Goal: Information Seeking & Learning: Learn about a topic

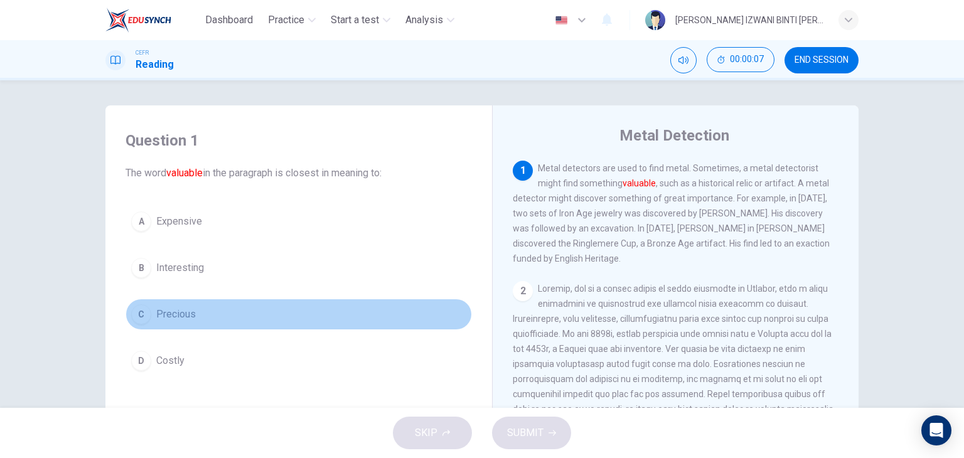
click at [229, 315] on button "C Precious" at bounding box center [299, 314] width 347 height 31
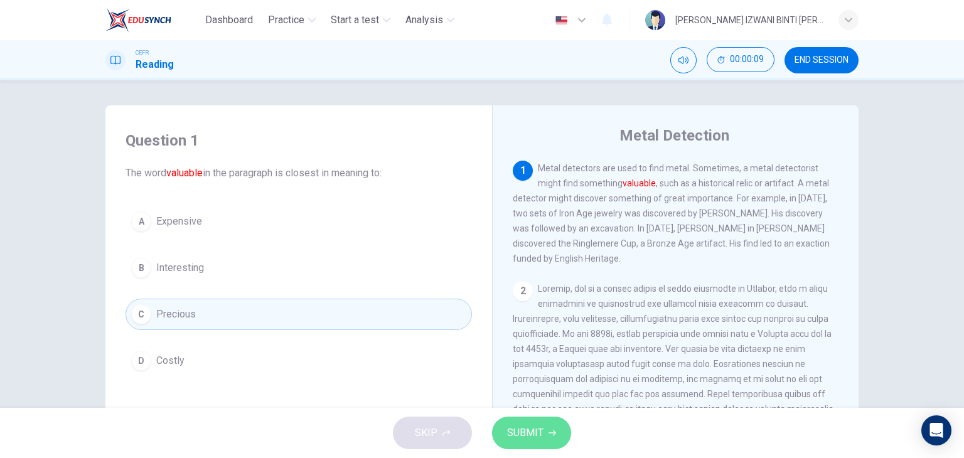
click at [537, 431] on span "SUBMIT" at bounding box center [525, 433] width 36 height 18
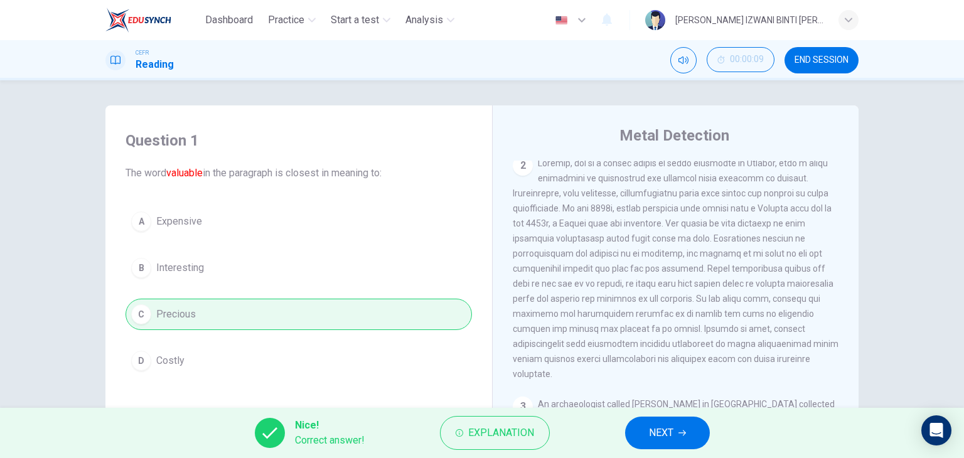
scroll to position [63, 0]
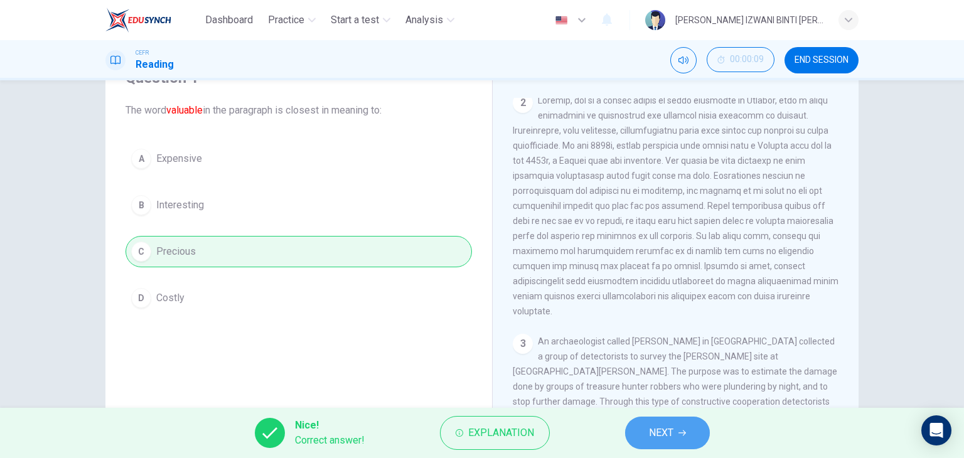
click at [676, 443] on button "NEXT" at bounding box center [667, 433] width 85 height 33
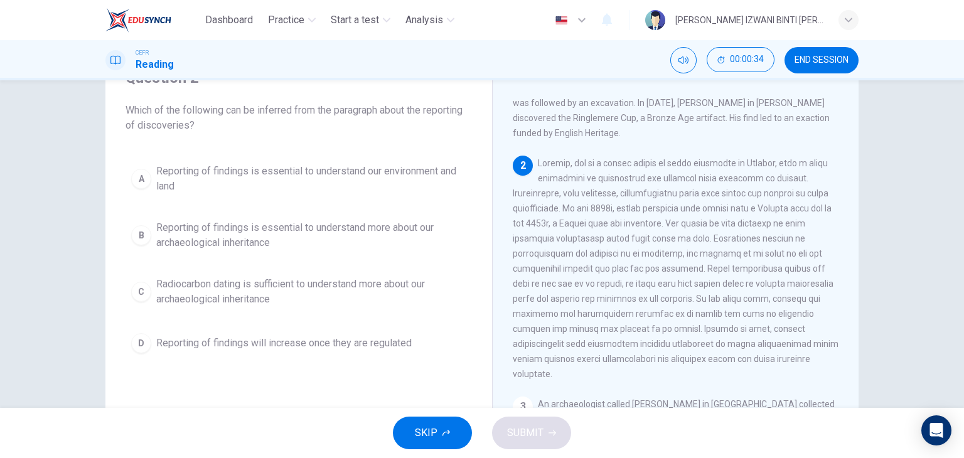
drag, startPoint x: 516, startPoint y: 247, endPoint x: 561, endPoint y: 248, distance: 44.6
click at [561, 248] on span at bounding box center [676, 268] width 326 height 221
click at [339, 234] on span "Reporting of findings is essential to understand more about our archaeological …" at bounding box center [311, 235] width 310 height 30
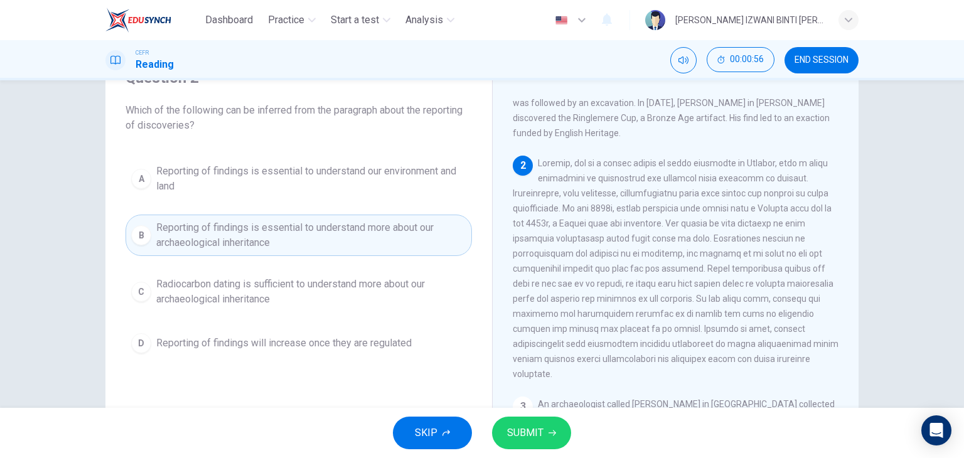
drag, startPoint x: 526, startPoint y: 308, endPoint x: 727, endPoint y: 305, distance: 201.6
click at [726, 305] on span at bounding box center [676, 268] width 326 height 221
drag, startPoint x: 711, startPoint y: 303, endPoint x: 728, endPoint y: 306, distance: 17.2
click at [728, 306] on span at bounding box center [676, 268] width 326 height 221
drag, startPoint x: 597, startPoint y: 333, endPoint x: 703, endPoint y: 342, distance: 106.5
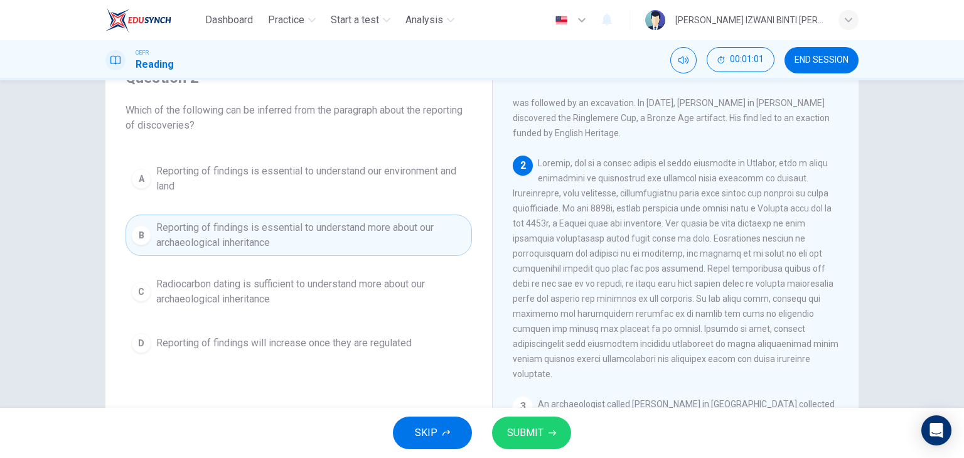
click at [703, 342] on span at bounding box center [676, 268] width 326 height 221
click at [529, 425] on span "SUBMIT" at bounding box center [525, 433] width 36 height 18
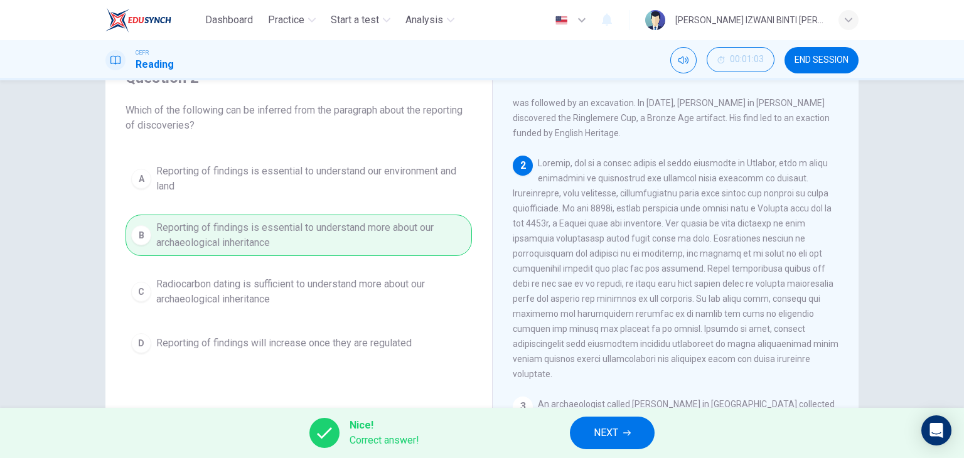
click at [620, 431] on button "NEXT" at bounding box center [612, 433] width 85 height 33
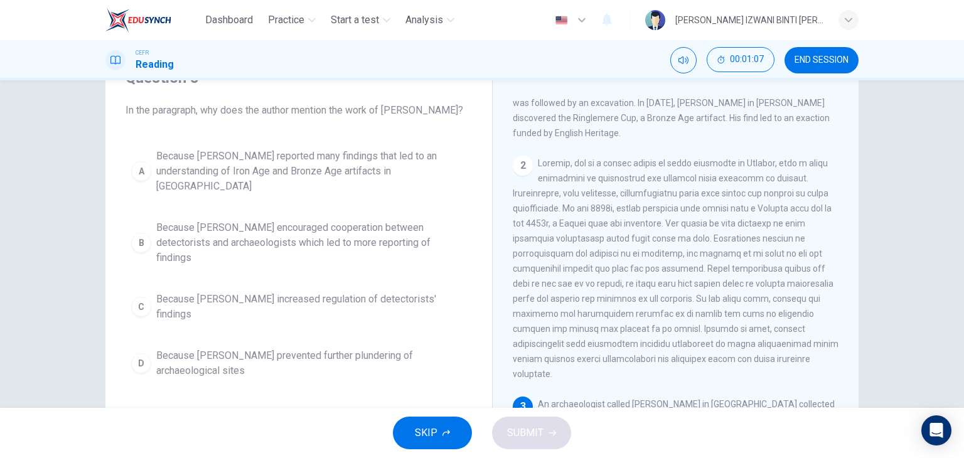
drag, startPoint x: 121, startPoint y: 109, endPoint x: 439, endPoint y: 111, distance: 318.3
click at [439, 111] on div "Question 3 In the paragraph, why does the author mention the work of [PERSON_NA…" at bounding box center [299, 226] width 367 height 342
click at [439, 111] on span "In the paragraph, why does the author mention the work of [PERSON_NAME]?" at bounding box center [299, 110] width 347 height 15
click at [445, 109] on span "In the paragraph, why does the author mention the work of [PERSON_NAME]?" at bounding box center [299, 110] width 347 height 15
drag, startPoint x: 446, startPoint y: 109, endPoint x: 130, endPoint y: 114, distance: 315.9
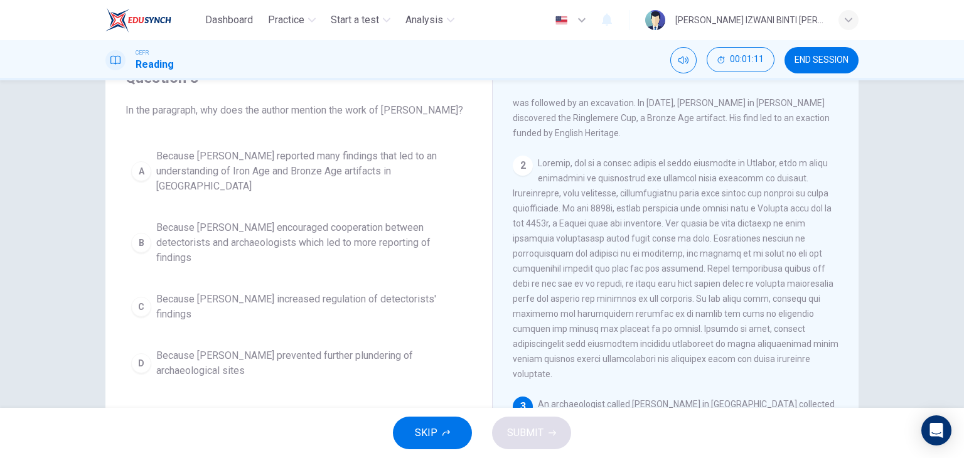
click at [130, 114] on span "In the paragraph, why does the author mention the work of [PERSON_NAME]?" at bounding box center [299, 110] width 347 height 15
drag, startPoint x: 122, startPoint y: 111, endPoint x: 462, endPoint y: 116, distance: 339.7
click at [462, 116] on span "In the paragraph, why does the author mention the work of [PERSON_NAME]?" at bounding box center [299, 110] width 347 height 15
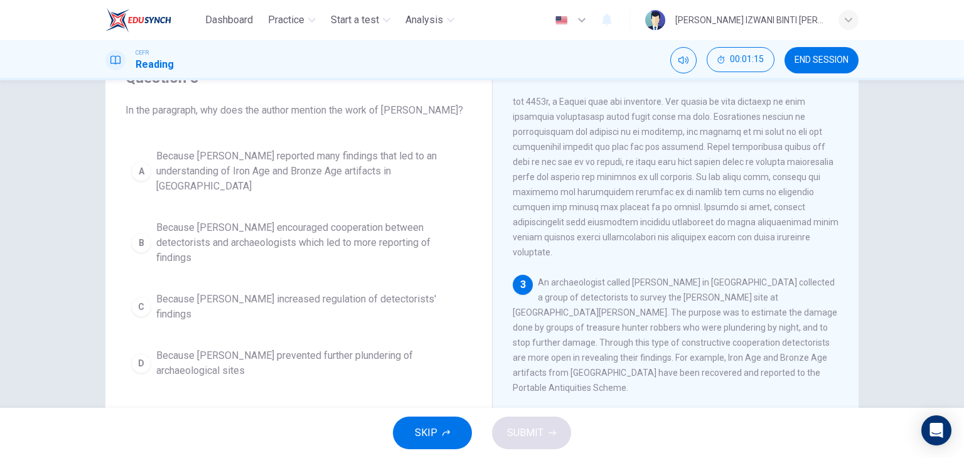
scroll to position [251, 0]
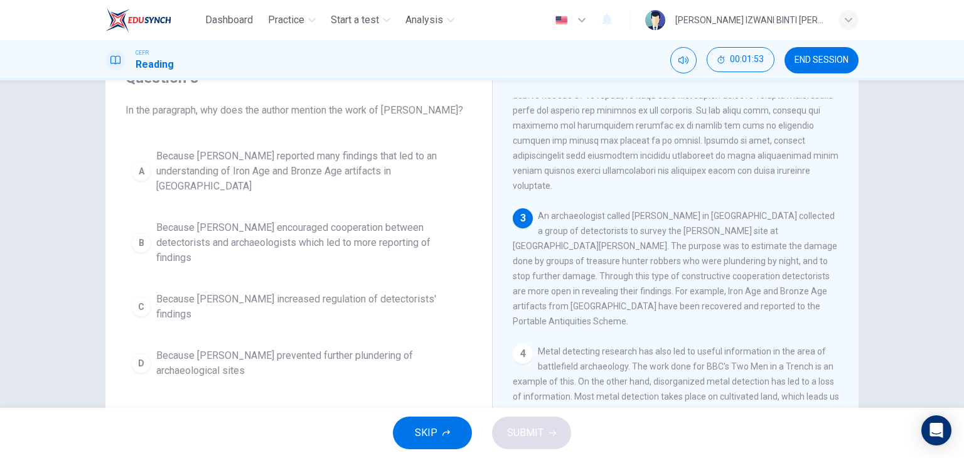
click at [289, 161] on span "Because [PERSON_NAME] reported many findings that led to an understanding of Ir…" at bounding box center [311, 171] width 310 height 45
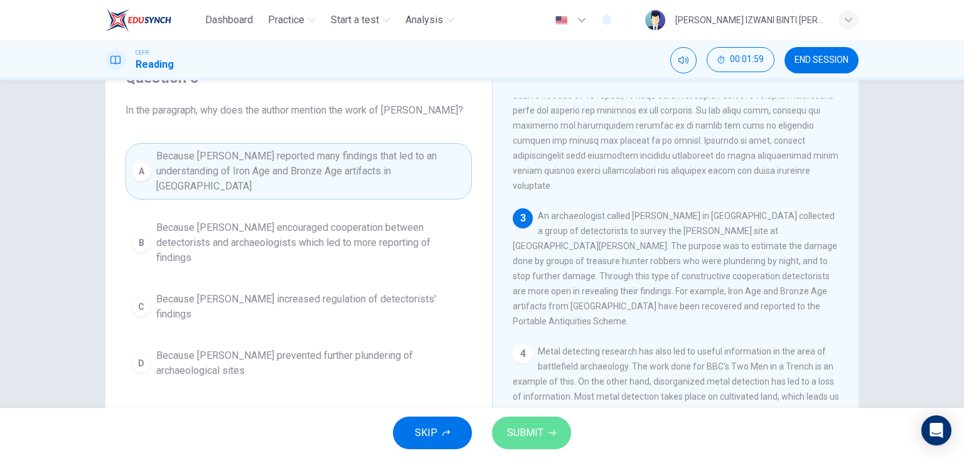
click at [546, 426] on button "SUBMIT" at bounding box center [531, 433] width 79 height 33
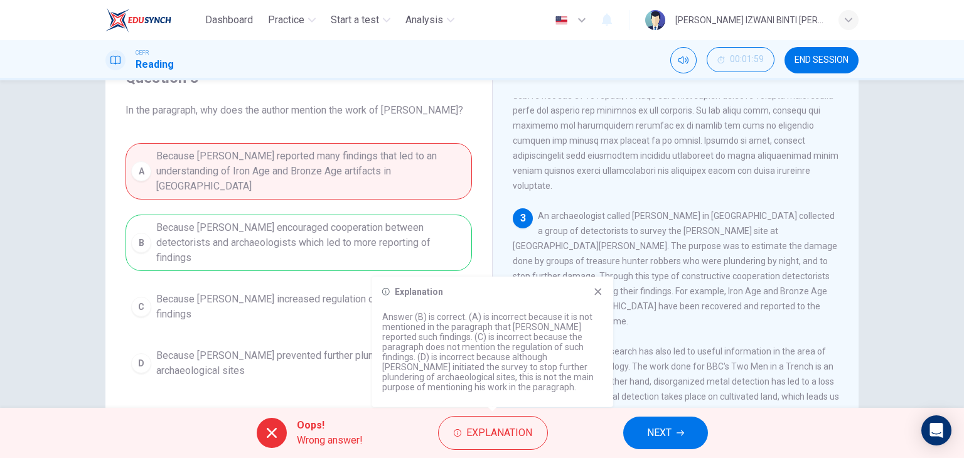
click at [598, 289] on icon at bounding box center [598, 292] width 10 height 10
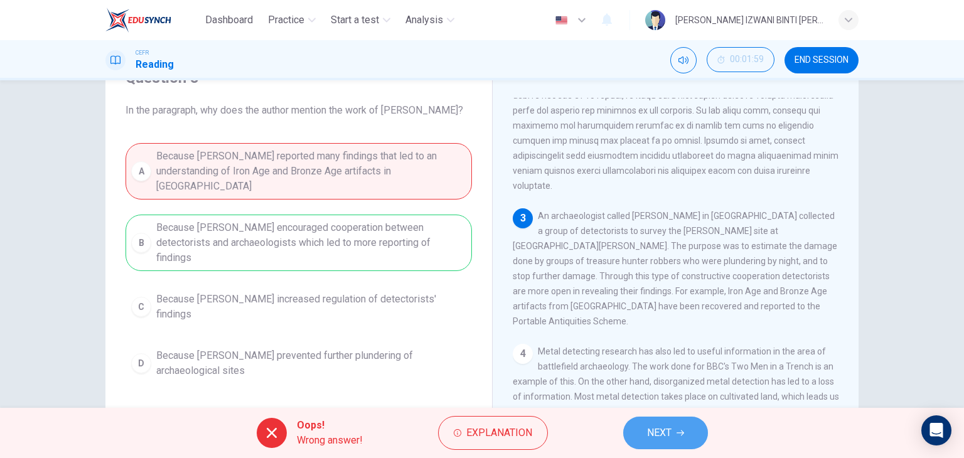
click at [676, 433] on button "NEXT" at bounding box center [665, 433] width 85 height 33
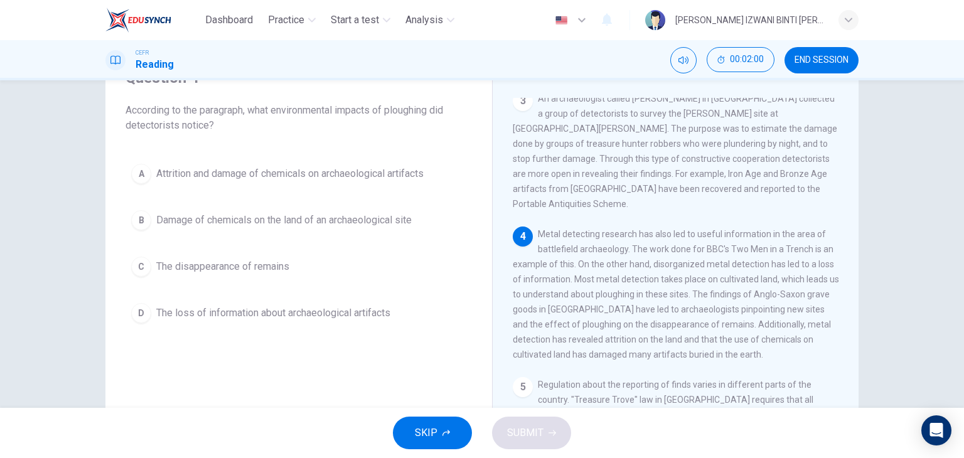
scroll to position [377, 0]
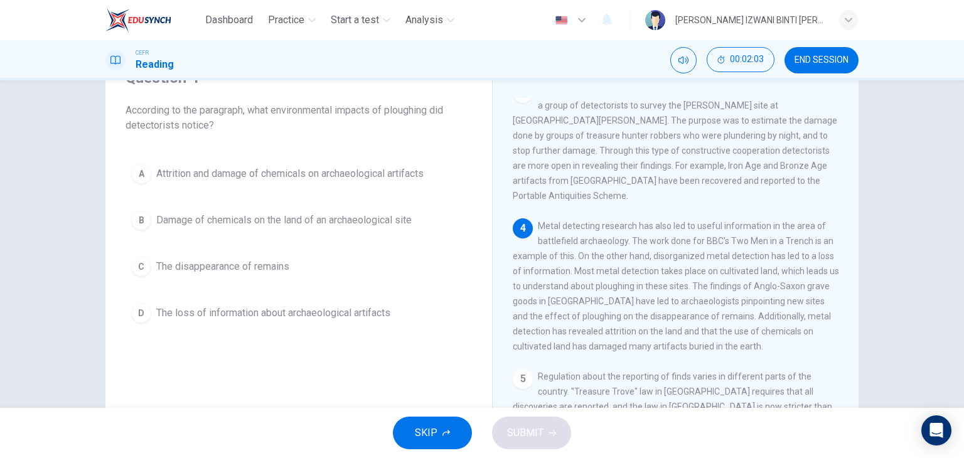
drag, startPoint x: 291, startPoint y: 114, endPoint x: 291, endPoint y: 123, distance: 9.4
click at [293, 122] on span "According to the paragraph, what environmental impacts of ploughing did detecto…" at bounding box center [299, 118] width 347 height 30
click at [254, 131] on span "According to the paragraph, what environmental impacts of ploughing did detecto…" at bounding box center [299, 118] width 347 height 30
drag, startPoint x: 537, startPoint y: 209, endPoint x: 580, endPoint y: 242, distance: 53.2
click at [580, 242] on span "Metal detecting research has also led to useful information in the area of batt…" at bounding box center [676, 286] width 326 height 131
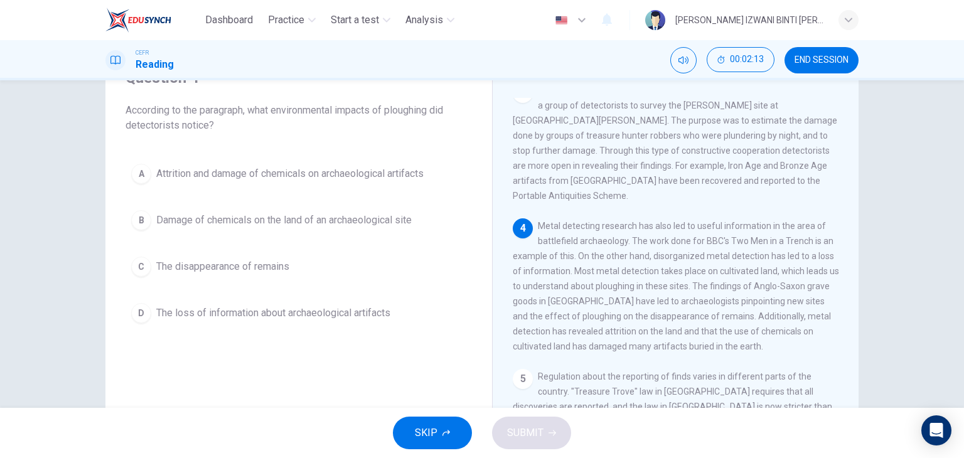
click at [580, 242] on span "Metal detecting research has also led to useful information in the area of batt…" at bounding box center [676, 286] width 326 height 131
click at [308, 313] on span "The loss of information about archaeological artifacts" at bounding box center [273, 313] width 234 height 15
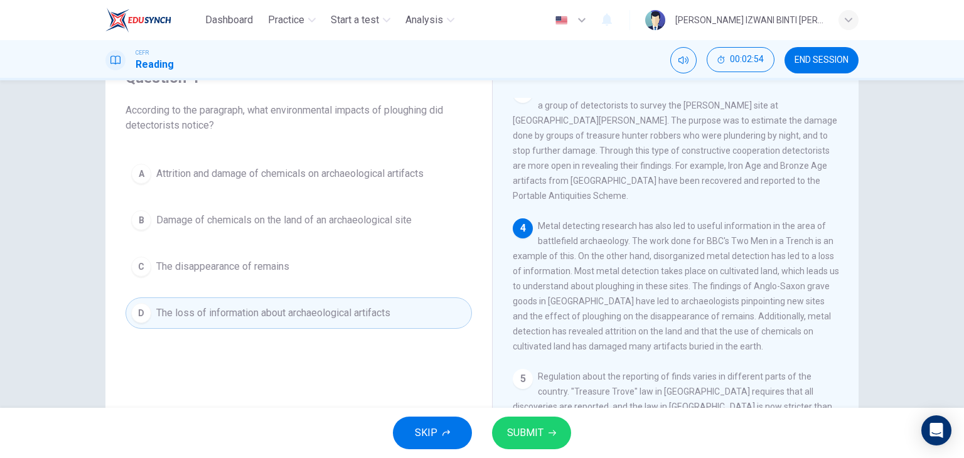
click at [504, 418] on button "SUBMIT" at bounding box center [531, 433] width 79 height 33
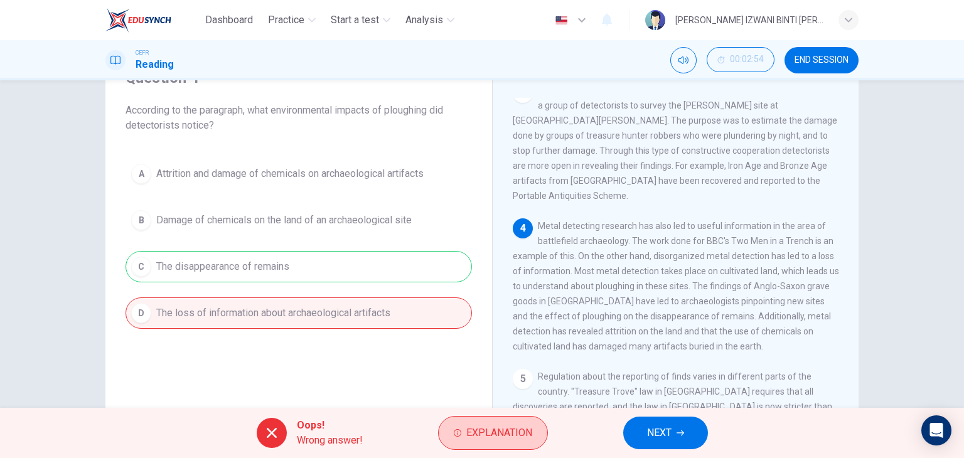
click at [495, 427] on span "Explanation" at bounding box center [500, 433] width 66 height 18
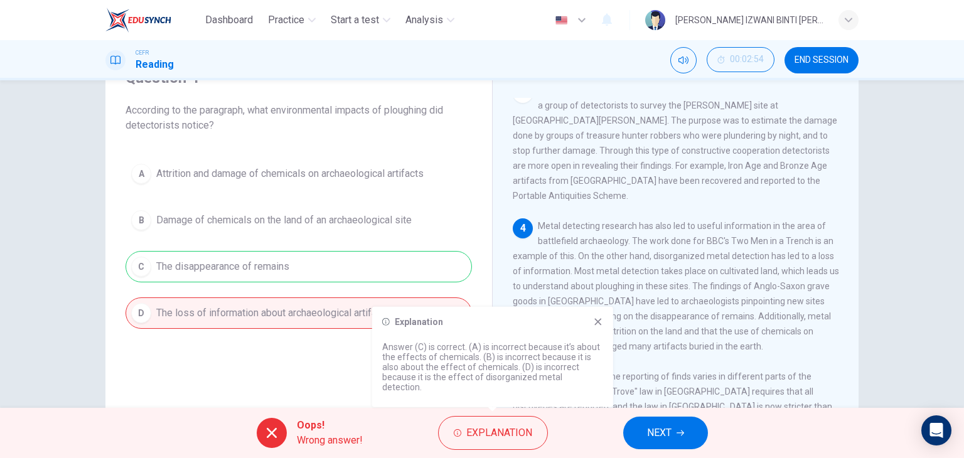
click at [598, 326] on icon at bounding box center [598, 322] width 10 height 10
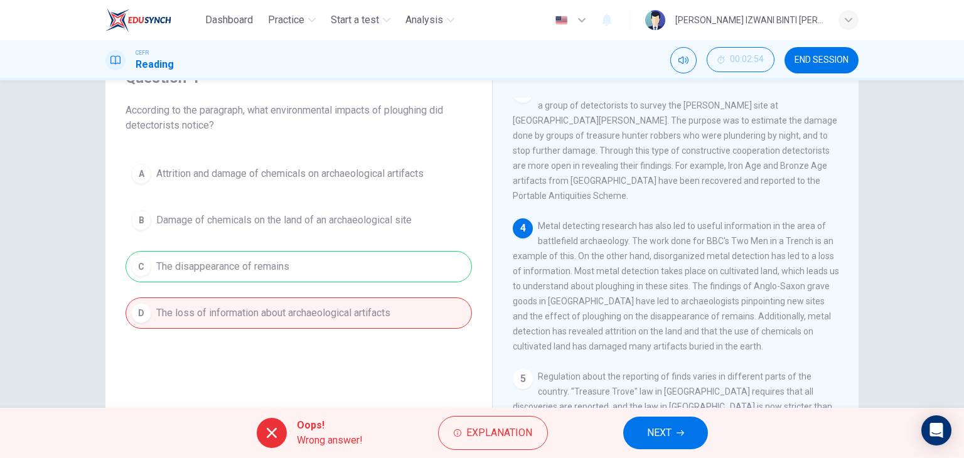
drag, startPoint x: 613, startPoint y: 303, endPoint x: 723, endPoint y: 315, distance: 110.5
click at [723, 315] on span "Metal detecting research has also led to useful information in the area of batt…" at bounding box center [676, 286] width 326 height 131
click at [696, 435] on button "NEXT" at bounding box center [665, 433] width 85 height 33
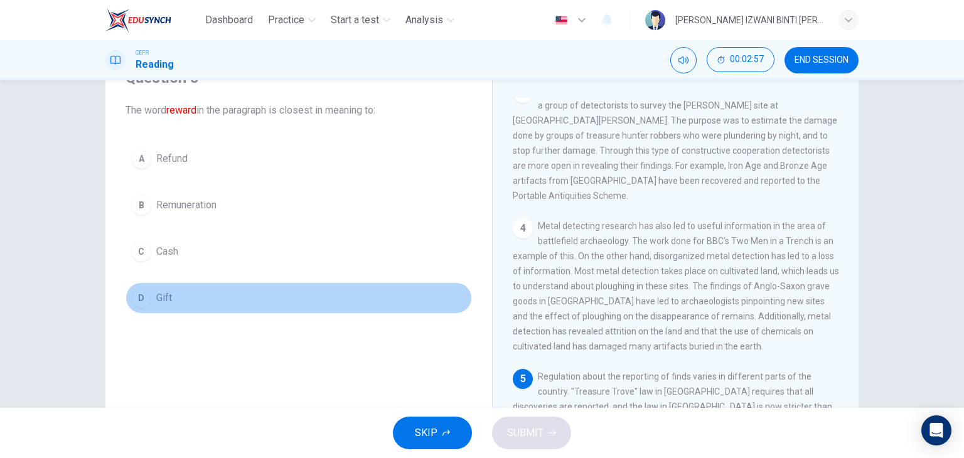
click at [201, 303] on button "D Gift" at bounding box center [299, 298] width 347 height 31
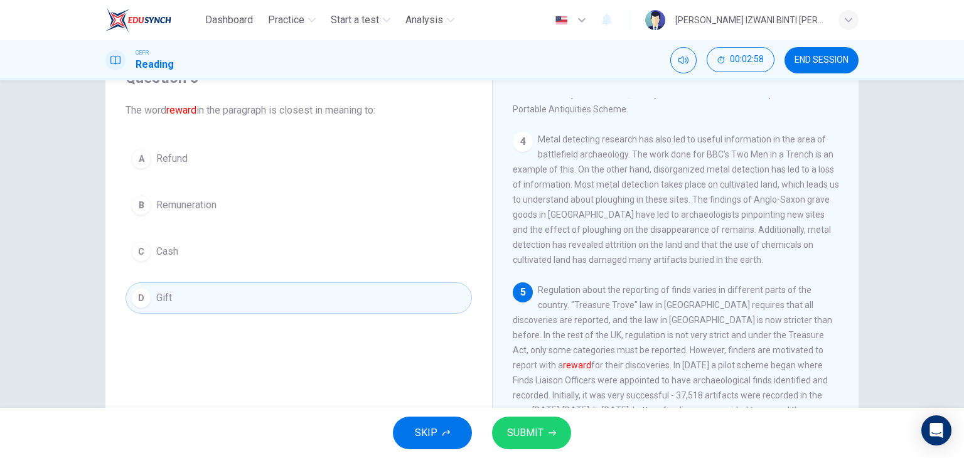
scroll to position [502, 0]
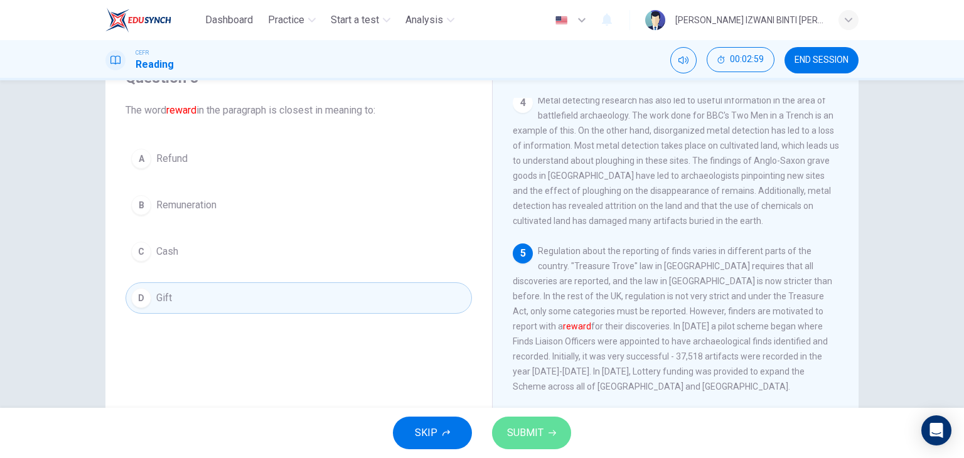
click at [544, 421] on button "SUBMIT" at bounding box center [531, 433] width 79 height 33
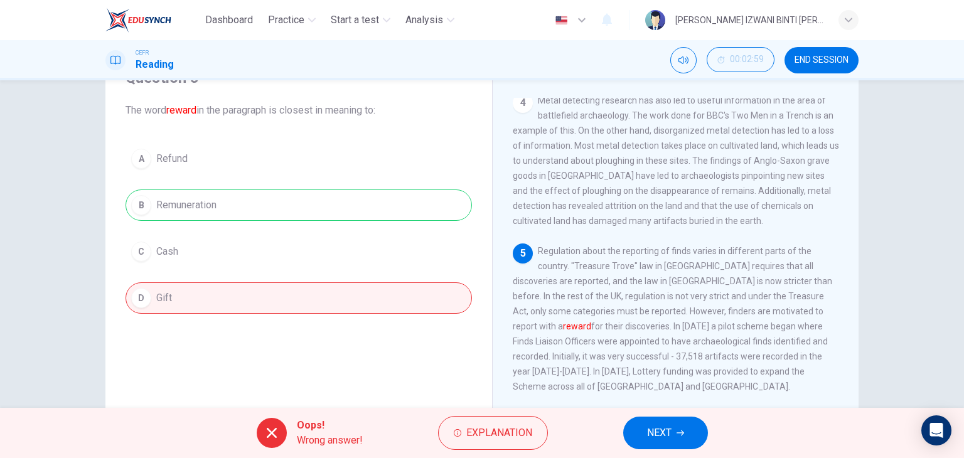
click at [322, 203] on div "A Refund B Remuneration C Cash D Gift" at bounding box center [299, 228] width 347 height 171
click at [477, 436] on span "Explanation" at bounding box center [500, 433] width 66 height 18
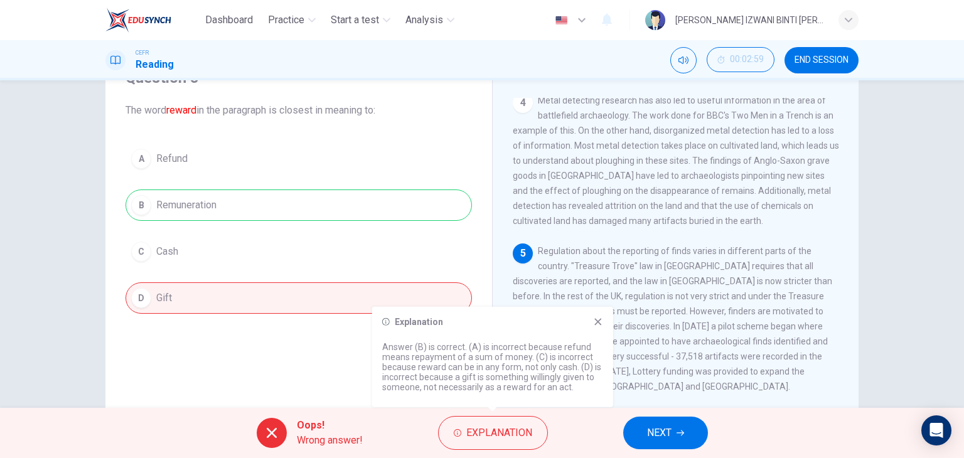
click at [637, 438] on button "NEXT" at bounding box center [665, 433] width 85 height 33
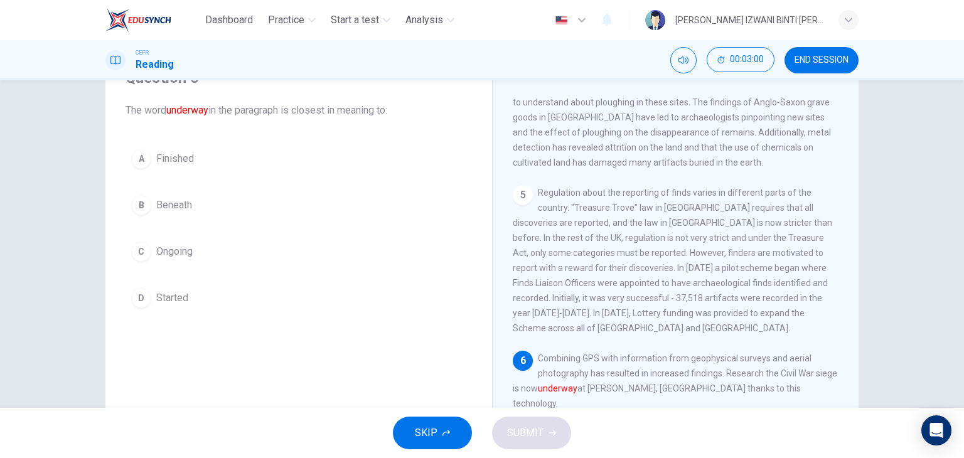
scroll to position [612, 0]
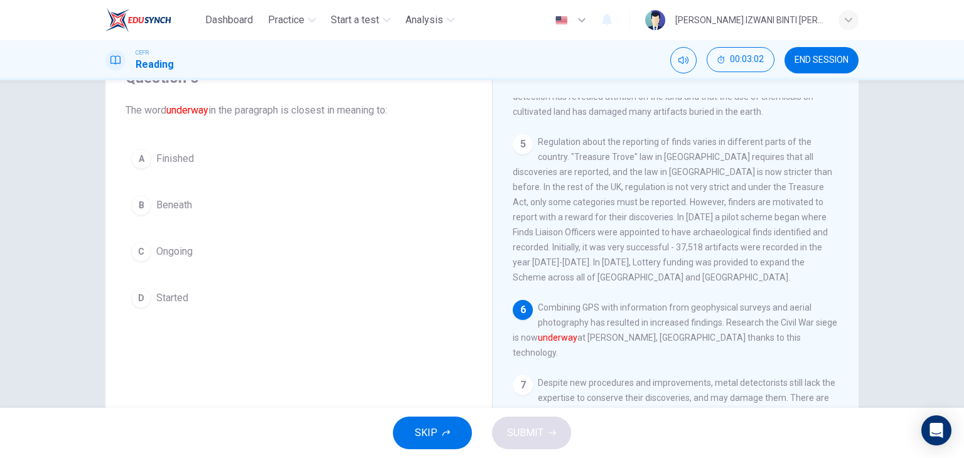
drag, startPoint x: 551, startPoint y: 302, endPoint x: 747, endPoint y: 312, distance: 196.1
click at [747, 312] on span "Combining GPS with information from geophysical surveys and aerial photography …" at bounding box center [675, 330] width 325 height 55
drag, startPoint x: 569, startPoint y: 315, endPoint x: 740, endPoint y: 321, distance: 171.5
click at [740, 321] on span "Combining GPS with information from geophysical surveys and aerial photography …" at bounding box center [675, 330] width 325 height 55
drag, startPoint x: 726, startPoint y: 315, endPoint x: 636, endPoint y: 326, distance: 90.6
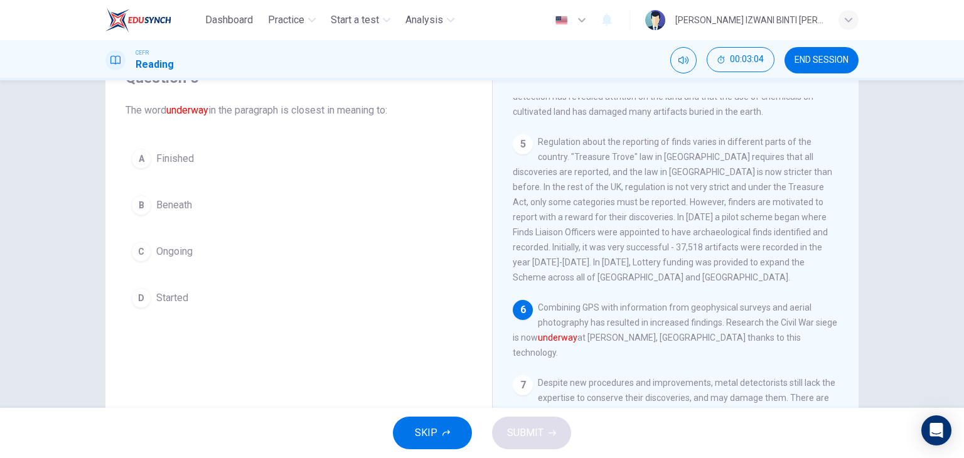
click at [668, 329] on span "Combining GPS with information from geophysical surveys and aerial photography …" at bounding box center [675, 330] width 325 height 55
click at [520, 340] on div "6 Combining GPS with information from geophysical surveys and aerial photograph…" at bounding box center [676, 330] width 326 height 60
drag, startPoint x: 519, startPoint y: 335, endPoint x: 558, endPoint y: 337, distance: 38.3
click at [558, 337] on span "Combining GPS with information from geophysical surveys and aerial photography …" at bounding box center [675, 330] width 325 height 55
click at [237, 254] on button "C Ongoing" at bounding box center [299, 251] width 347 height 31
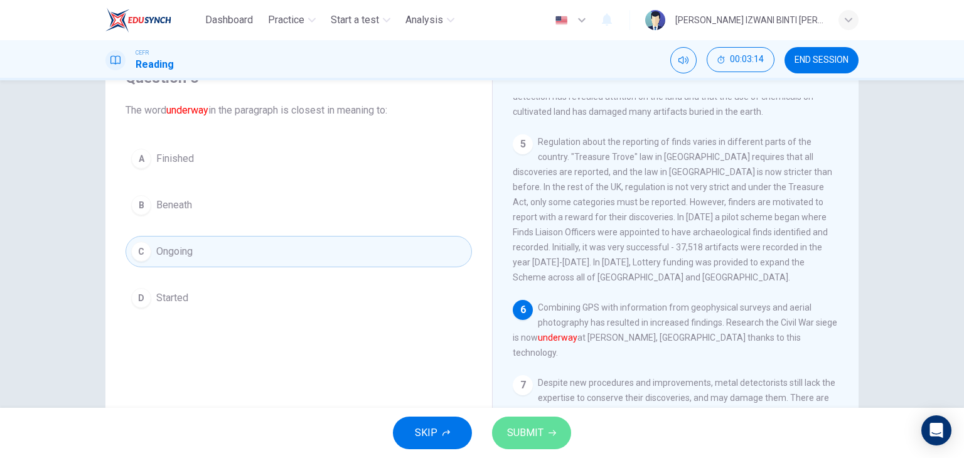
click at [549, 435] on icon "button" at bounding box center [553, 433] width 8 height 8
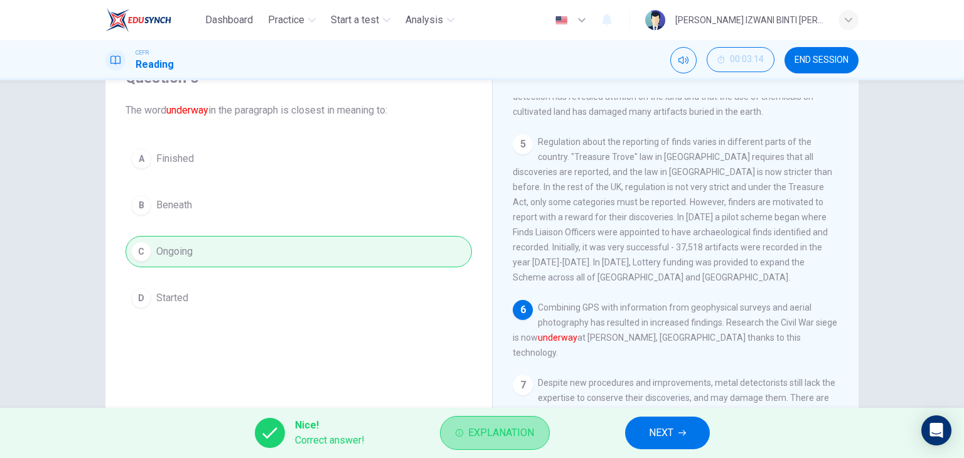
click at [535, 440] on button "Explanation" at bounding box center [495, 433] width 110 height 34
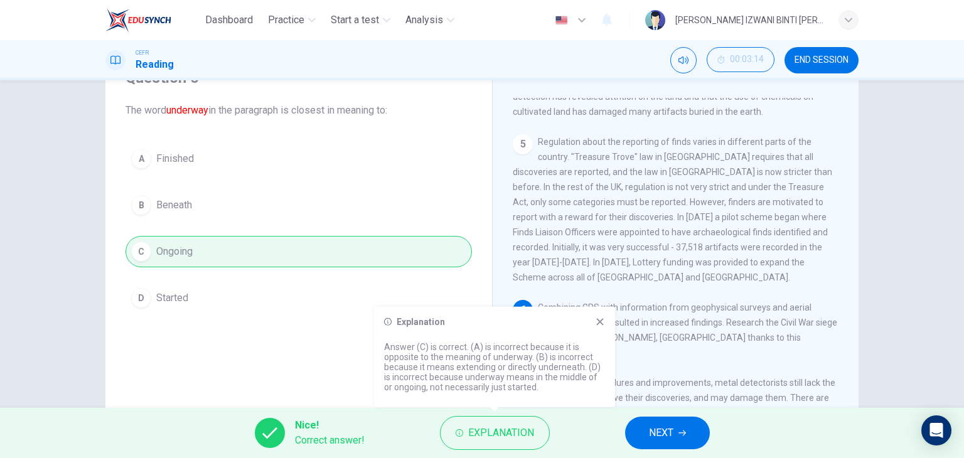
click at [596, 322] on icon at bounding box center [600, 322] width 10 height 10
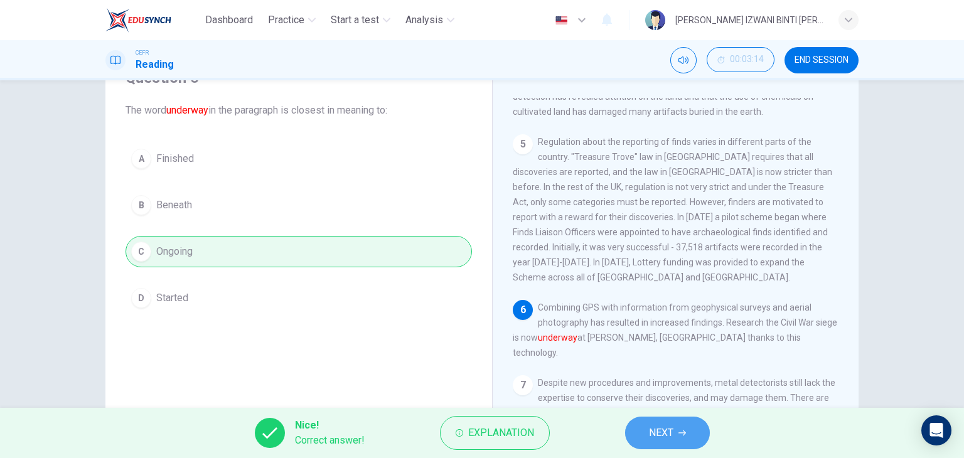
click at [677, 436] on button "NEXT" at bounding box center [667, 433] width 85 height 33
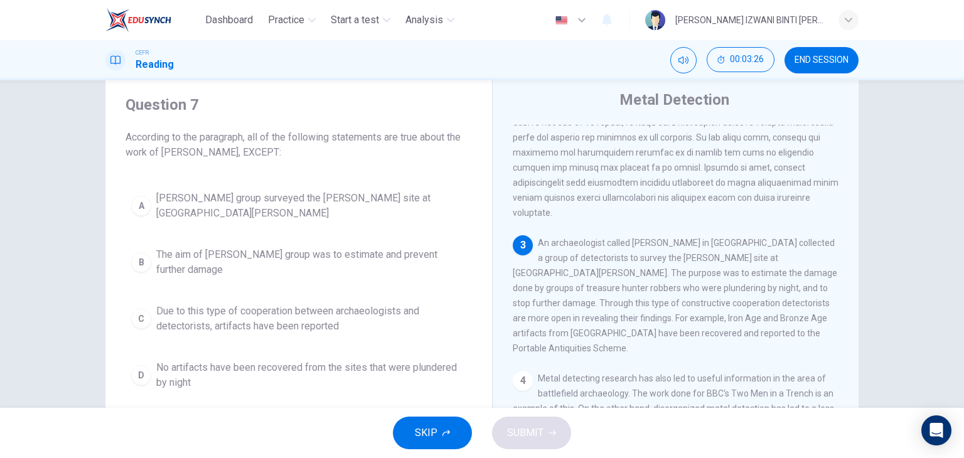
scroll to position [63, 0]
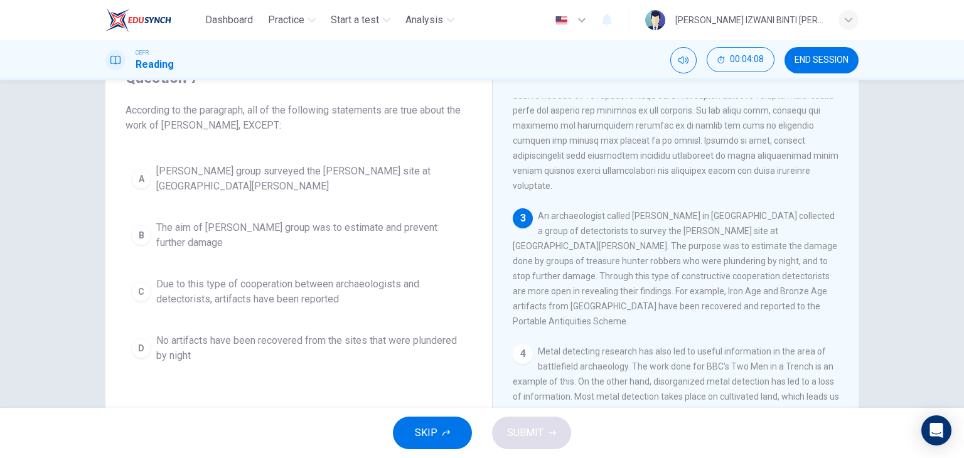
click at [326, 167] on span "[PERSON_NAME] group surveyed the [PERSON_NAME] site at [GEOGRAPHIC_DATA][PERSON…" at bounding box center [311, 179] width 310 height 30
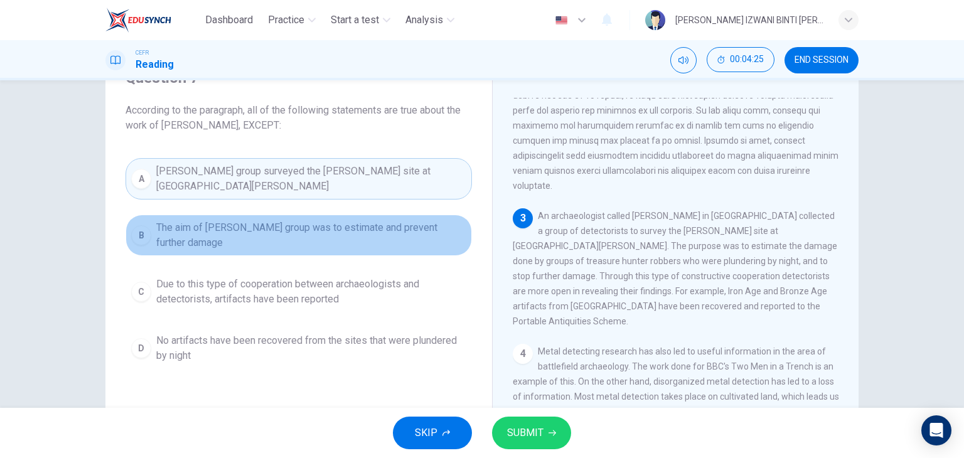
click at [379, 240] on span "The aim of [PERSON_NAME] group was to estimate and prevent further damage" at bounding box center [311, 235] width 310 height 30
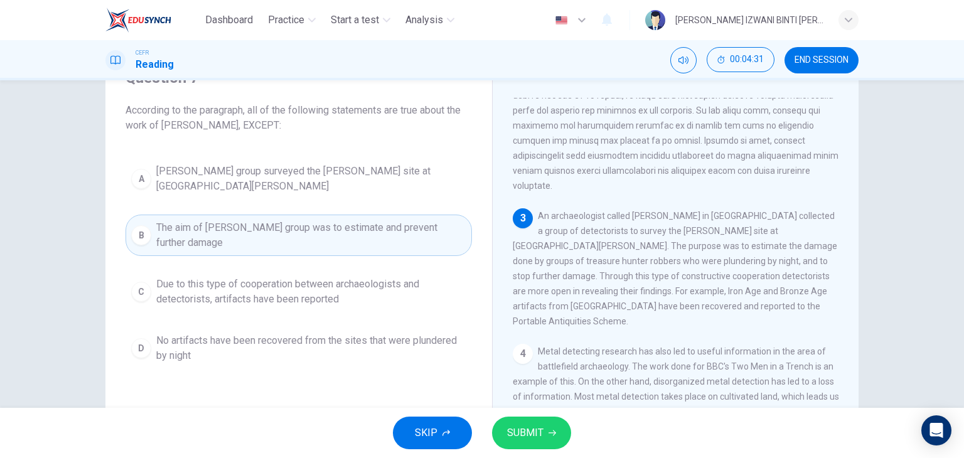
click at [236, 298] on span "Due to this type of cooperation between archaeologists and detectorists, artifa…" at bounding box center [311, 292] width 310 height 30
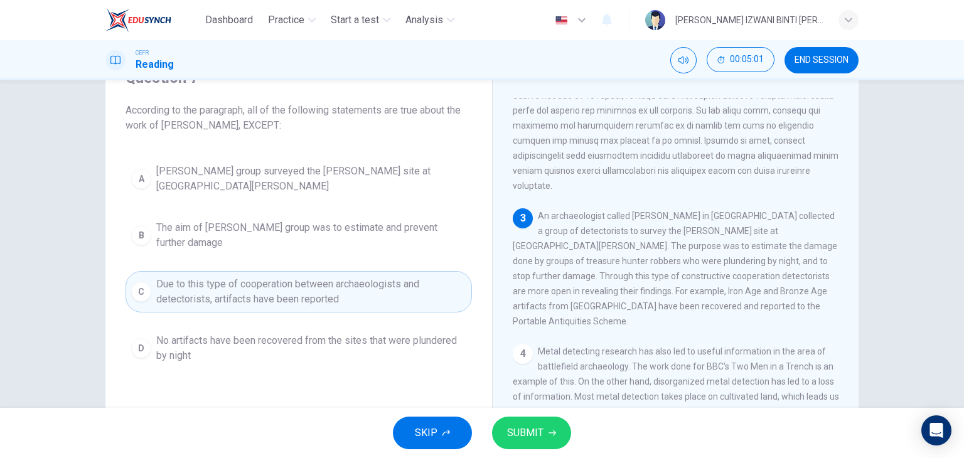
click at [282, 293] on span "Due to this type of cooperation between archaeologists and detectorists, artifa…" at bounding box center [311, 292] width 310 height 30
click at [509, 428] on span "SUBMIT" at bounding box center [525, 433] width 36 height 18
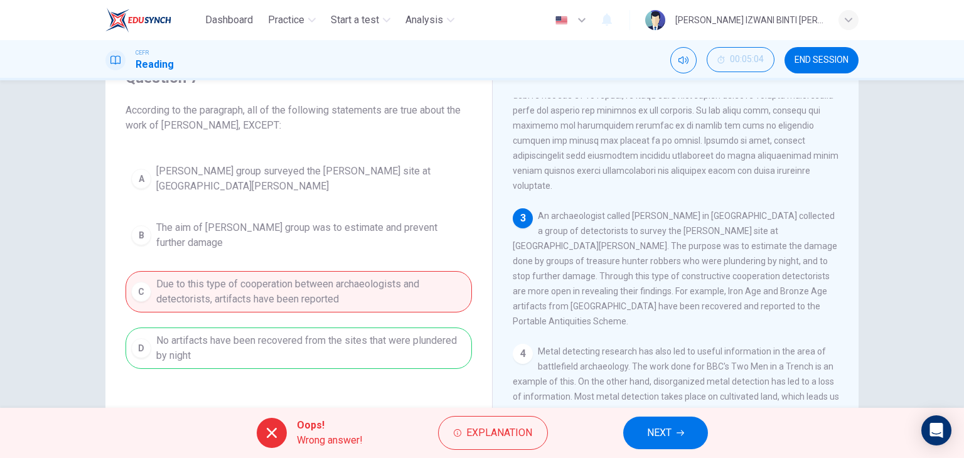
click at [367, 343] on div "A [PERSON_NAME] group surveyed the [PERSON_NAME] site at [GEOGRAPHIC_DATA][PERS…" at bounding box center [299, 263] width 347 height 211
click at [461, 429] on button "Explanation" at bounding box center [493, 433] width 110 height 34
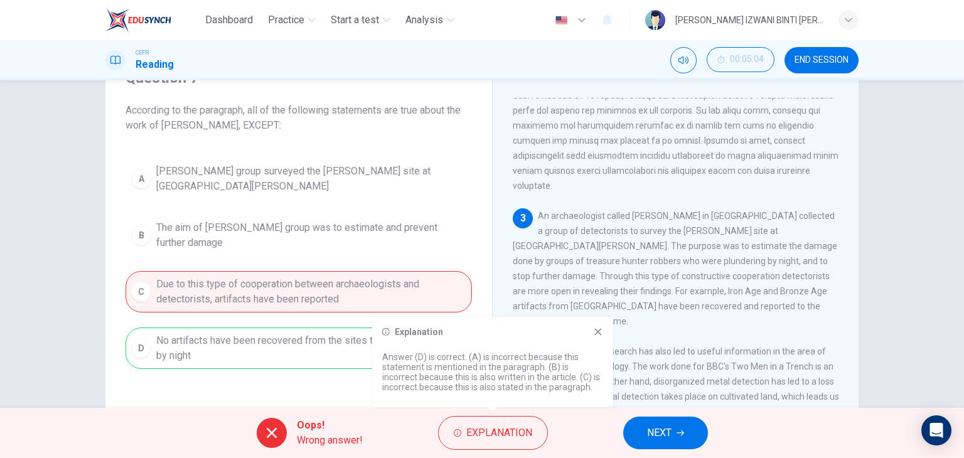
click at [595, 330] on icon at bounding box center [598, 332] width 10 height 10
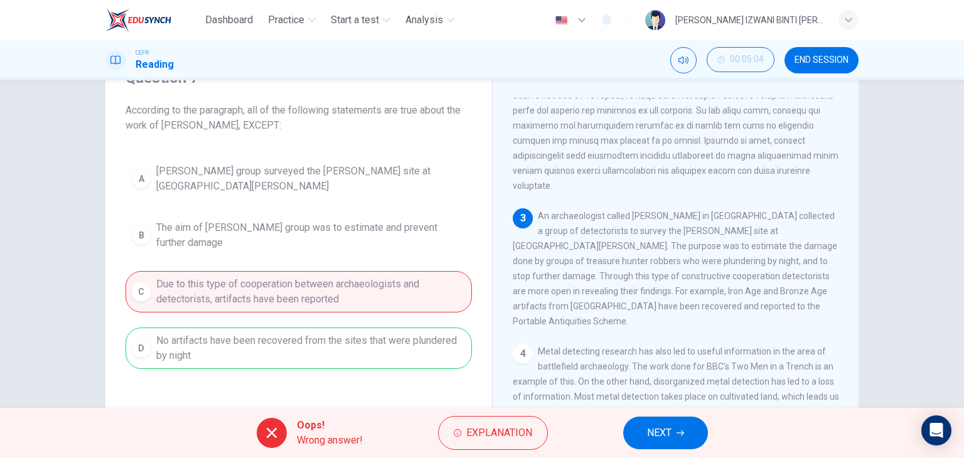
click at [636, 440] on button "NEXT" at bounding box center [665, 433] width 85 height 33
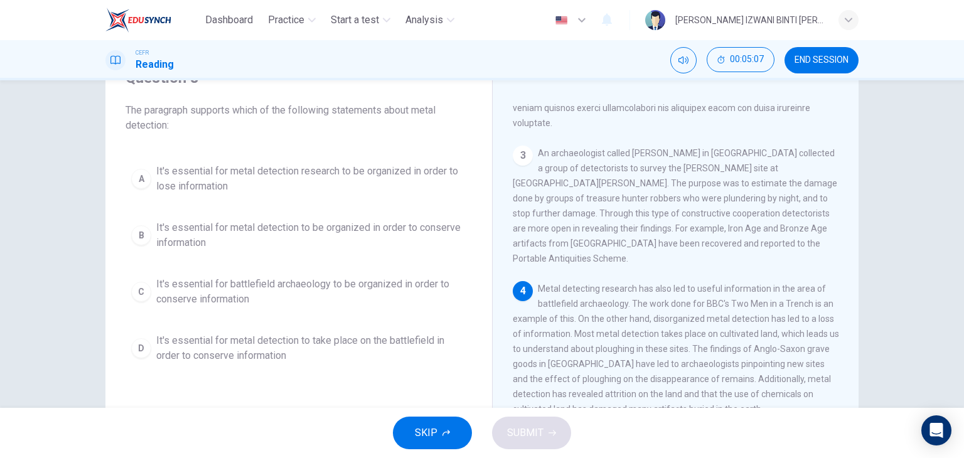
scroll to position [377, 0]
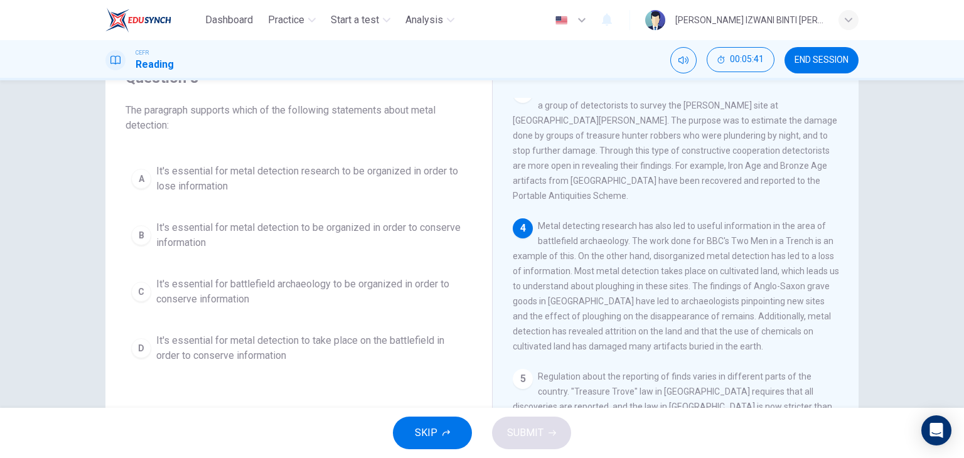
click at [238, 247] on span "It's essential for metal detection to be organized in order to conserve informa…" at bounding box center [311, 235] width 310 height 30
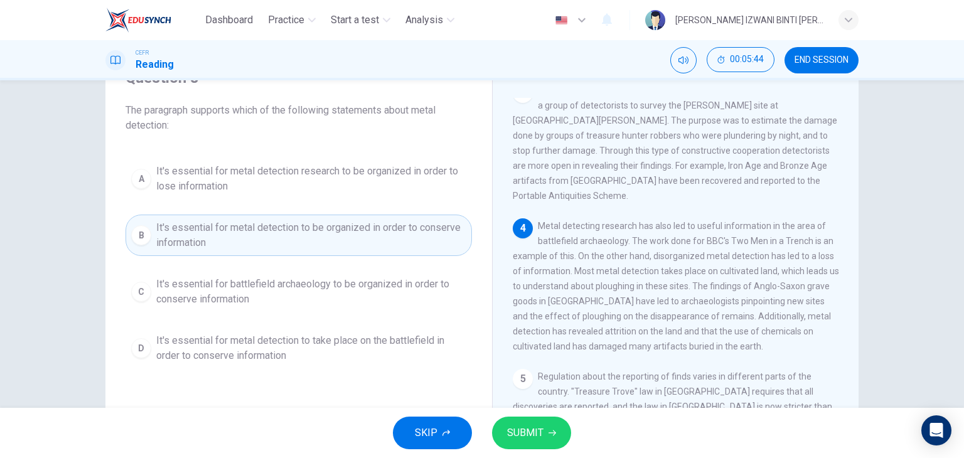
click at [516, 438] on span "SUBMIT" at bounding box center [525, 433] width 36 height 18
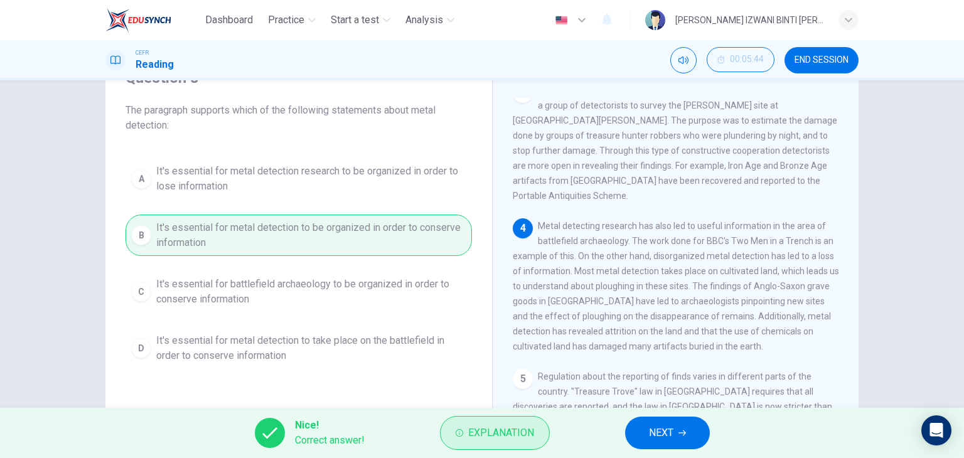
click at [507, 433] on span "Explanation" at bounding box center [501, 433] width 66 height 18
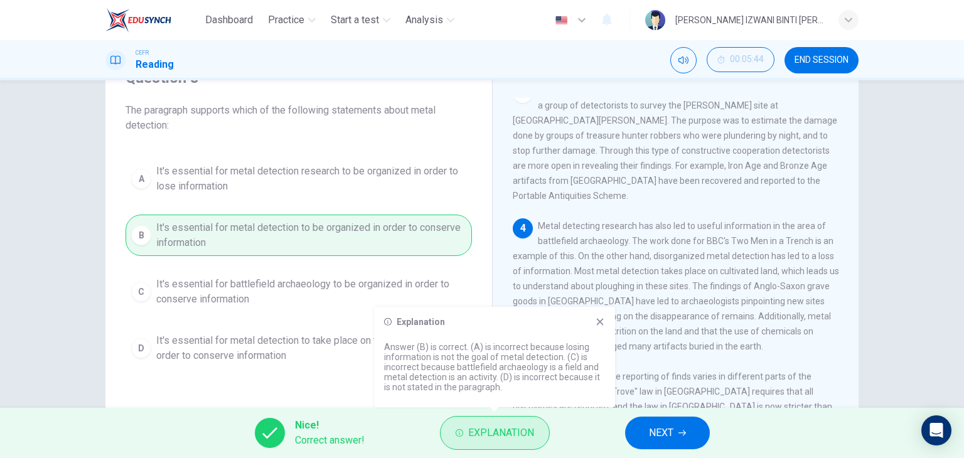
click at [507, 433] on span "Explanation" at bounding box center [501, 433] width 66 height 18
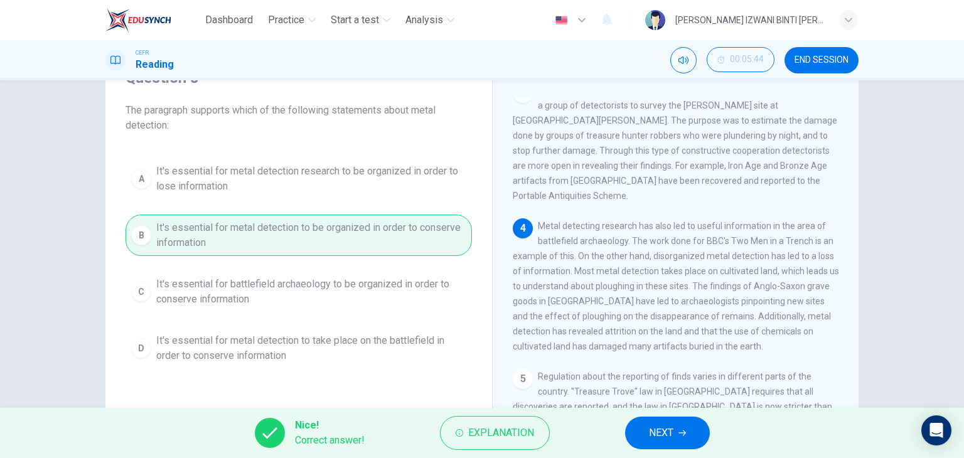
click at [687, 431] on button "NEXT" at bounding box center [667, 433] width 85 height 33
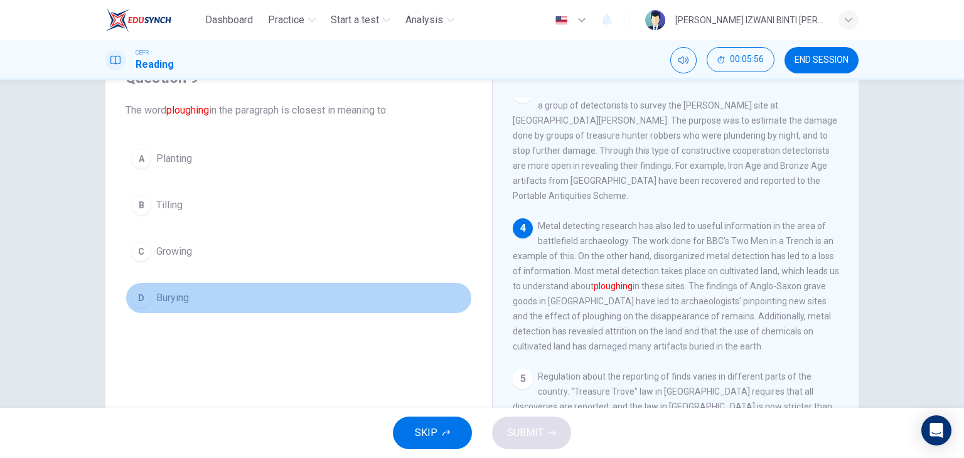
click at [241, 288] on button "D Burying" at bounding box center [299, 298] width 347 height 31
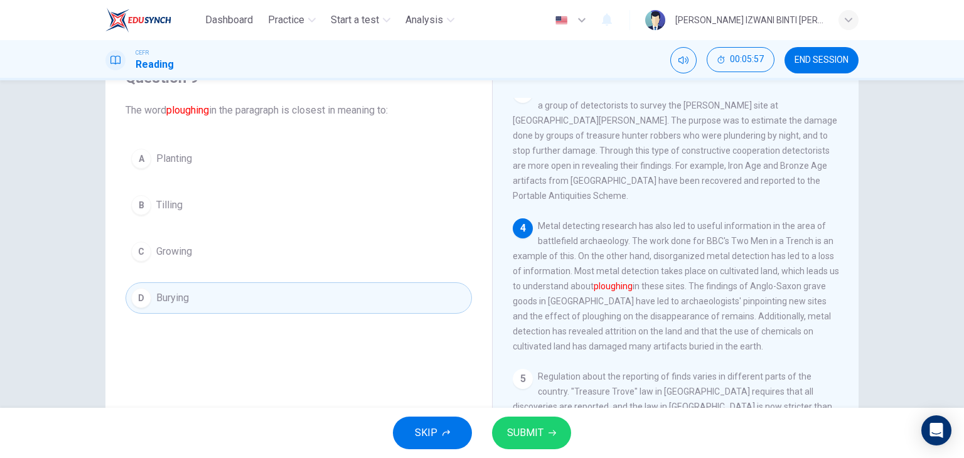
click at [558, 431] on button "SUBMIT" at bounding box center [531, 433] width 79 height 33
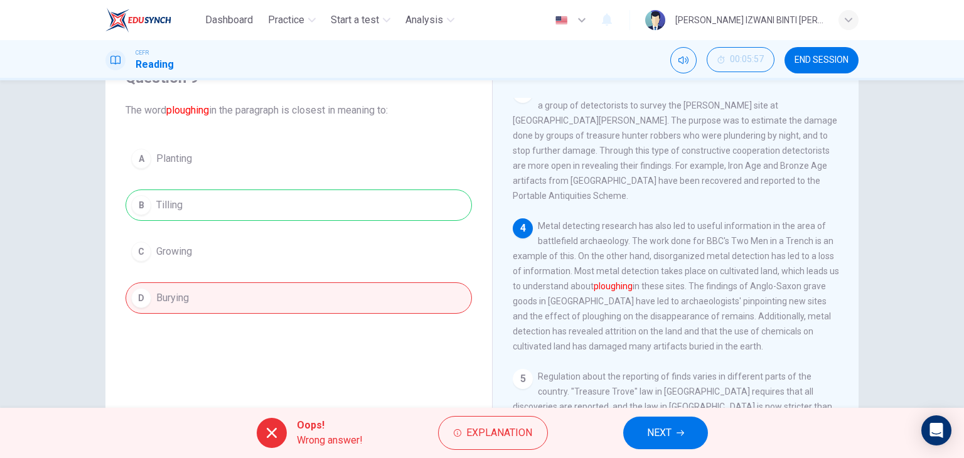
click at [691, 433] on button "NEXT" at bounding box center [665, 433] width 85 height 33
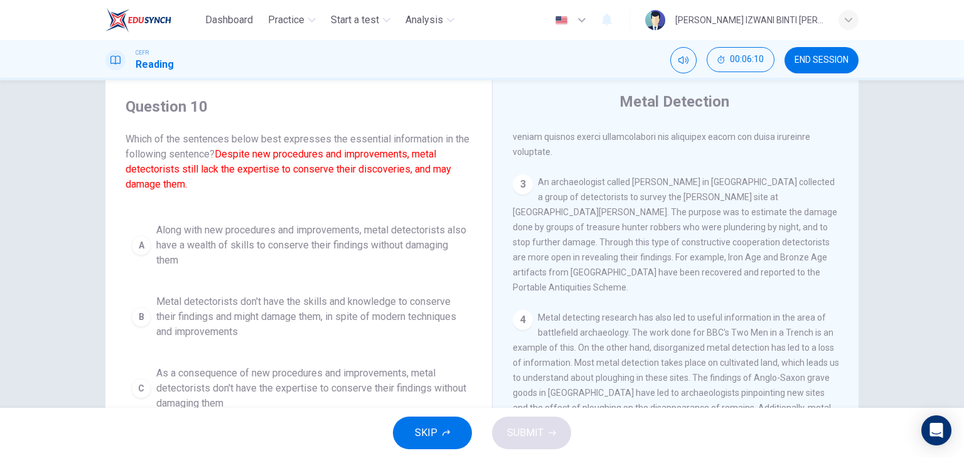
scroll to position [33, 0]
click at [189, 175] on font "Despite new procedures and improvements, metal detectorists still lack the expe…" at bounding box center [289, 170] width 326 height 42
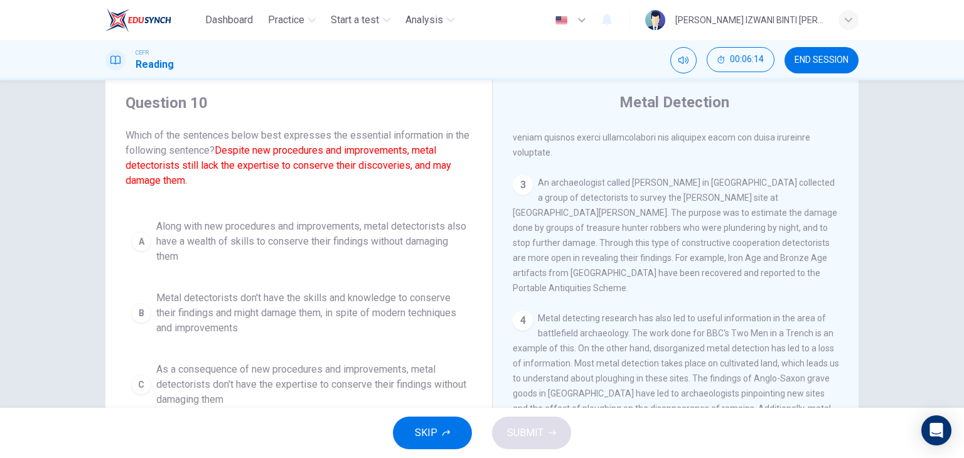
scroll to position [96, 0]
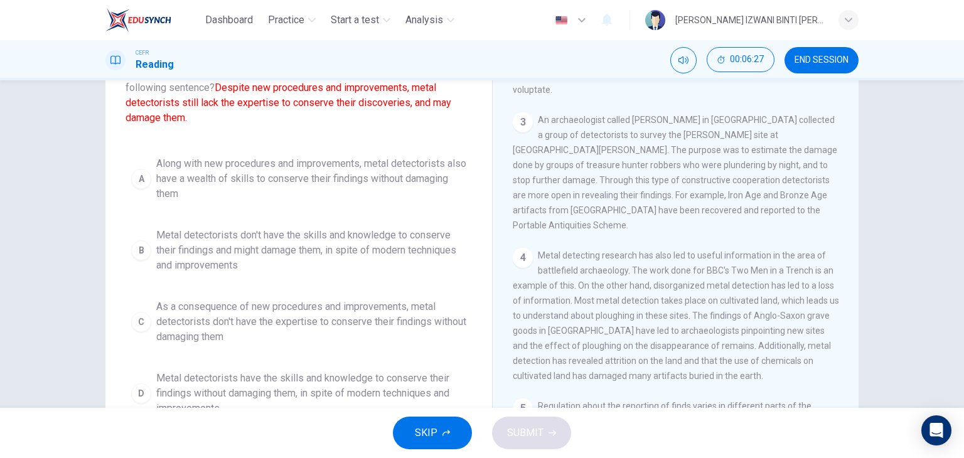
click at [292, 237] on span "Metal detectorists don't have the skills and knowledge to conserve their findin…" at bounding box center [311, 250] width 310 height 45
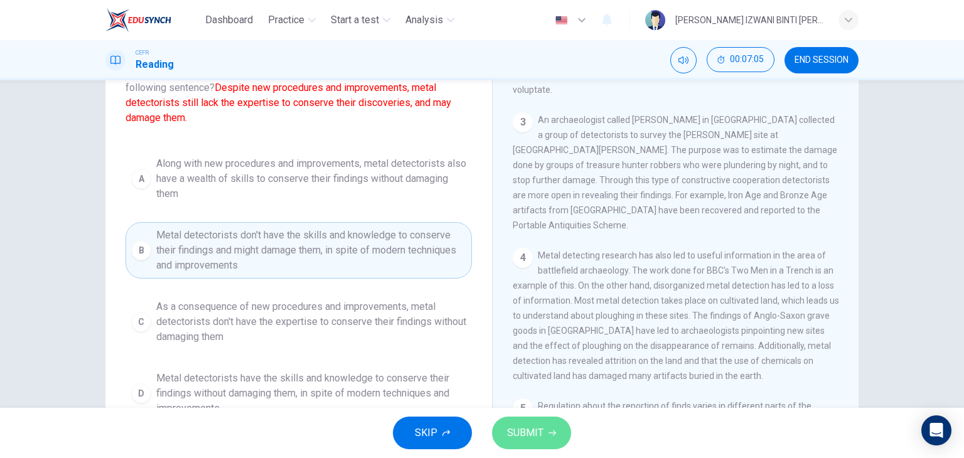
click at [543, 434] on button "SUBMIT" at bounding box center [531, 433] width 79 height 33
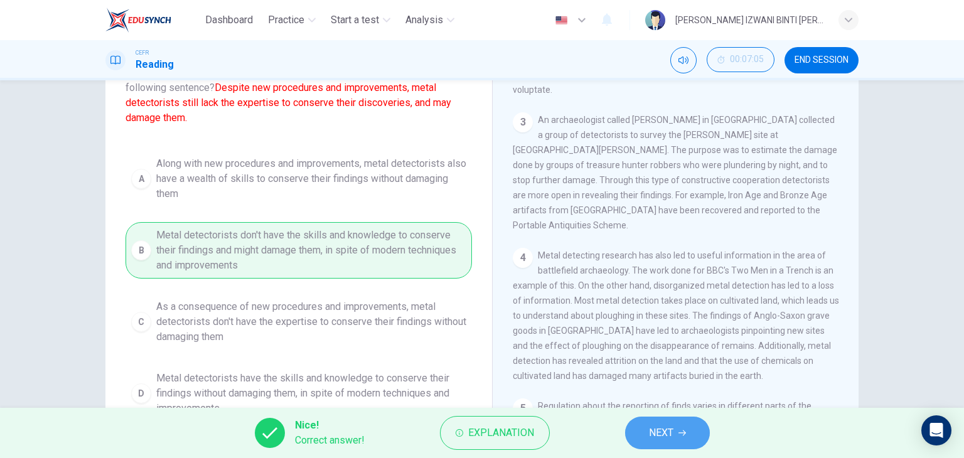
click at [683, 444] on button "NEXT" at bounding box center [667, 433] width 85 height 33
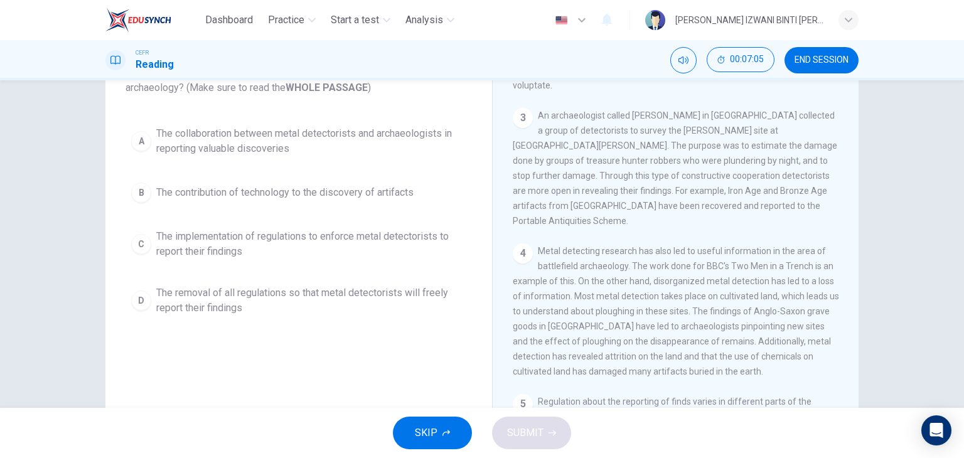
scroll to position [38, 0]
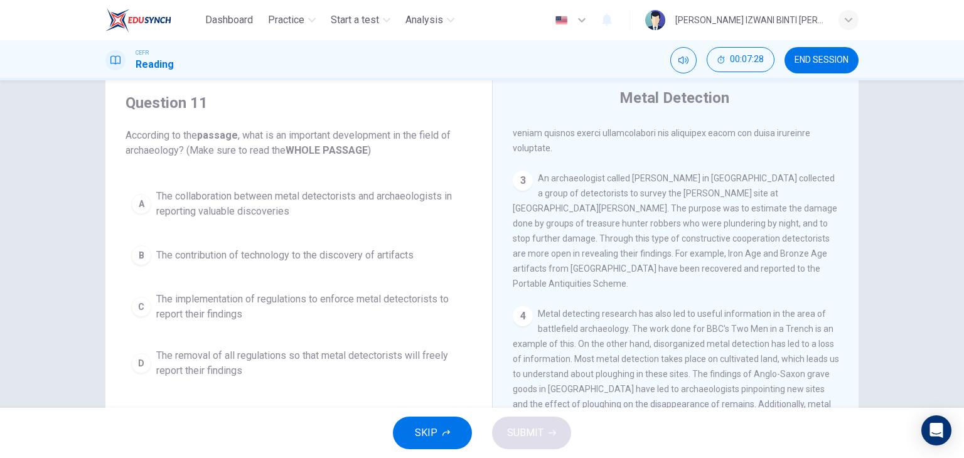
drag, startPoint x: 568, startPoint y: 239, endPoint x: 763, endPoint y: 242, distance: 194.7
click at [763, 242] on div "3 An archaeologist called [PERSON_NAME] in [GEOGRAPHIC_DATA] collected a group …" at bounding box center [676, 231] width 326 height 121
click at [562, 248] on span "An archaeologist called [PERSON_NAME] in [GEOGRAPHIC_DATA] collected a group of…" at bounding box center [675, 231] width 325 height 116
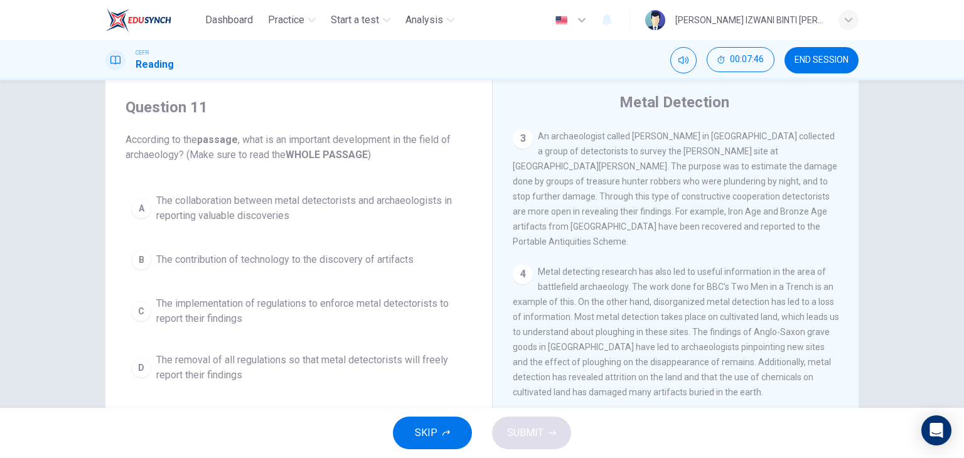
scroll to position [423, 0]
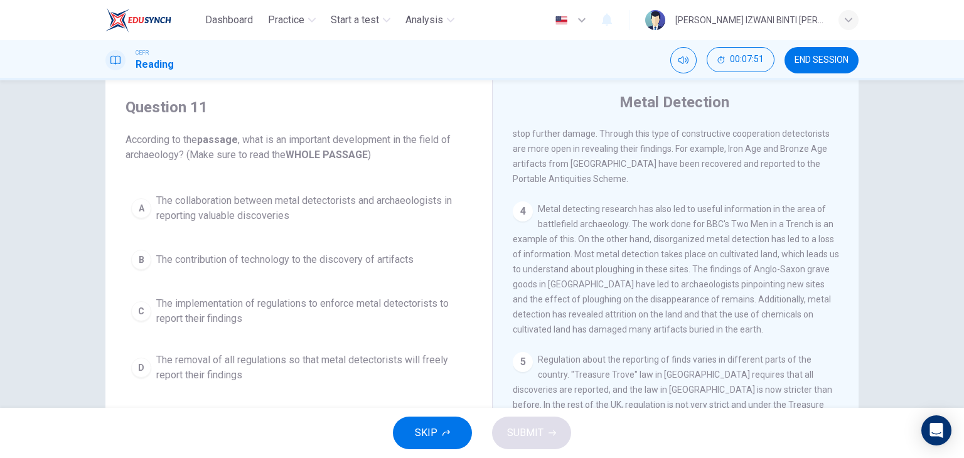
drag, startPoint x: 583, startPoint y: 244, endPoint x: 735, endPoint y: 247, distance: 152.0
click at [735, 247] on div "4 Metal detecting research has also led to useful information in the area of ba…" at bounding box center [676, 270] width 326 height 136
drag, startPoint x: 670, startPoint y: 247, endPoint x: 664, endPoint y: 252, distance: 7.6
click at [671, 248] on div "4 Metal detecting research has also led to useful information in the area of ba…" at bounding box center [676, 270] width 326 height 136
drag, startPoint x: 530, startPoint y: 299, endPoint x: 687, endPoint y: 308, distance: 157.2
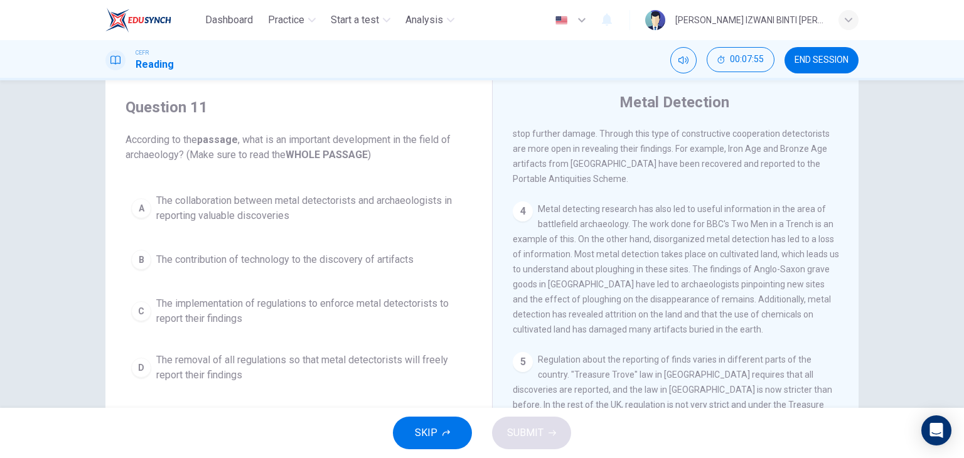
click at [687, 308] on div "4 Metal detecting research has also led to useful information in the area of ba…" at bounding box center [676, 270] width 326 height 136
click at [645, 305] on span "Metal detecting research has also led to useful information in the area of batt…" at bounding box center [676, 269] width 326 height 131
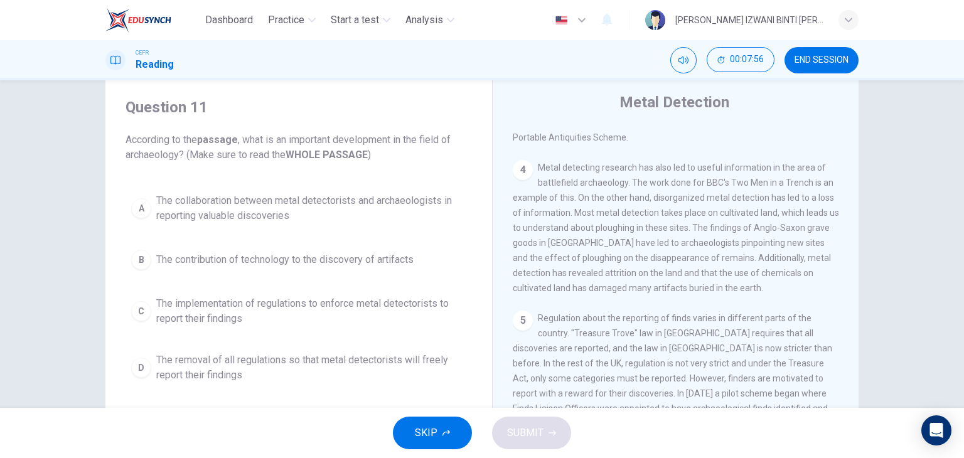
scroll to position [549, 0]
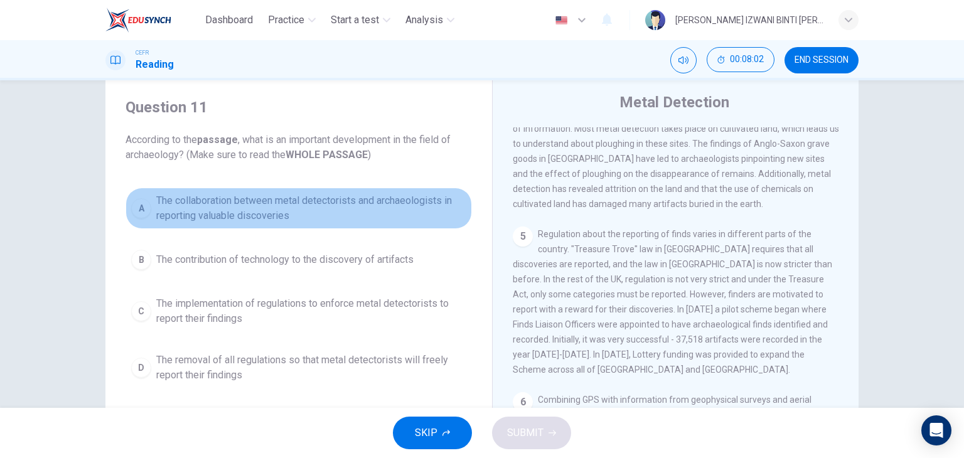
click at [175, 202] on span "The collaboration between metal detectorists and archaeologists in reporting va…" at bounding box center [311, 208] width 310 height 30
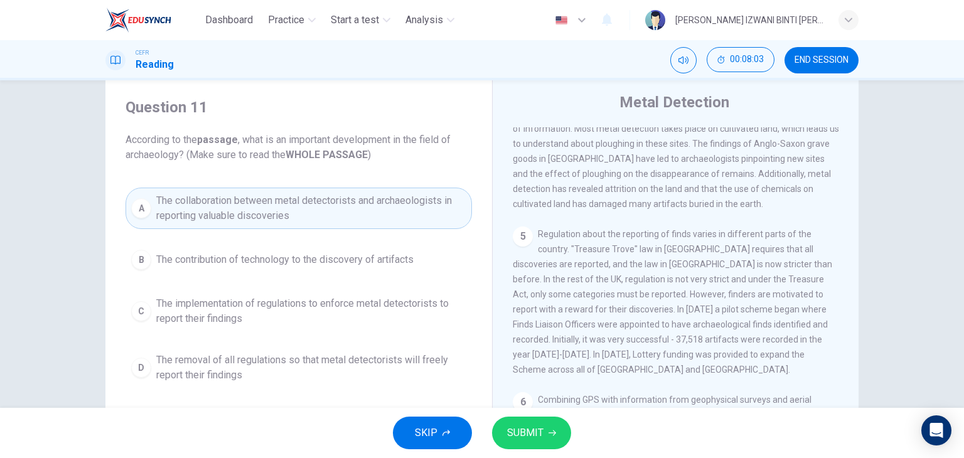
click at [214, 258] on span "The contribution of technology to the discovery of artifacts" at bounding box center [284, 259] width 257 height 15
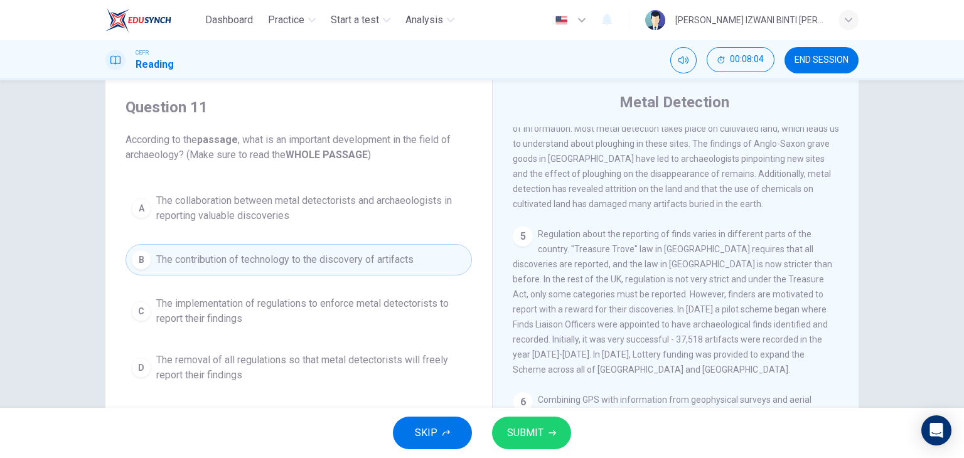
click at [242, 305] on span "The implementation of regulations to enforce metal detectorists to report their…" at bounding box center [311, 311] width 310 height 30
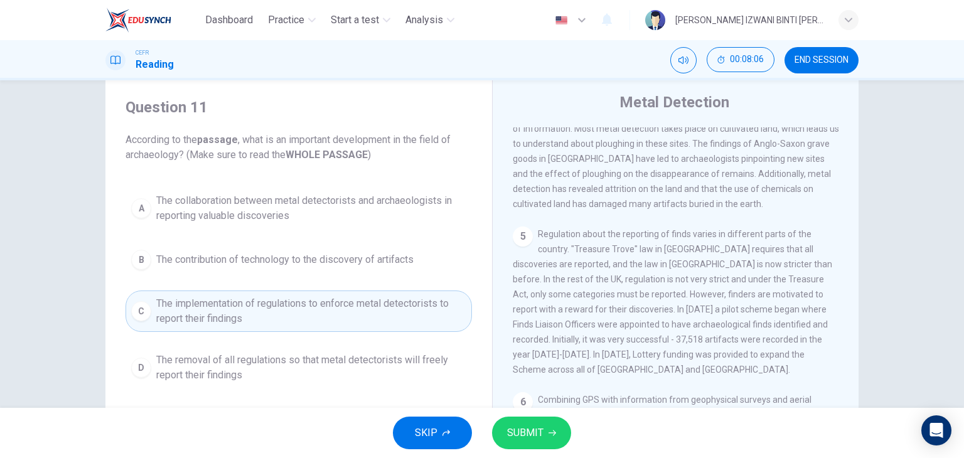
click at [321, 379] on span "The removal of all regulations so that metal detectorists will freely report th…" at bounding box center [311, 368] width 310 height 30
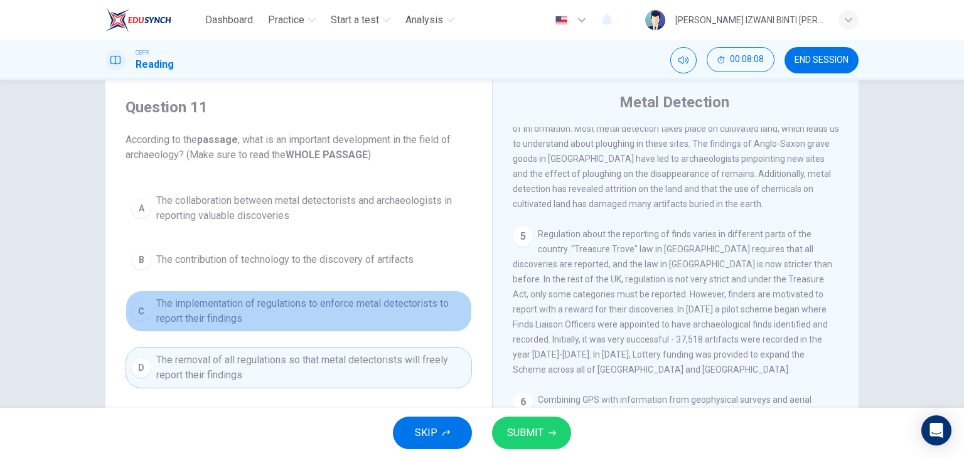
click at [297, 315] on span "The implementation of regulations to enforce metal detectorists to report their…" at bounding box center [311, 311] width 310 height 30
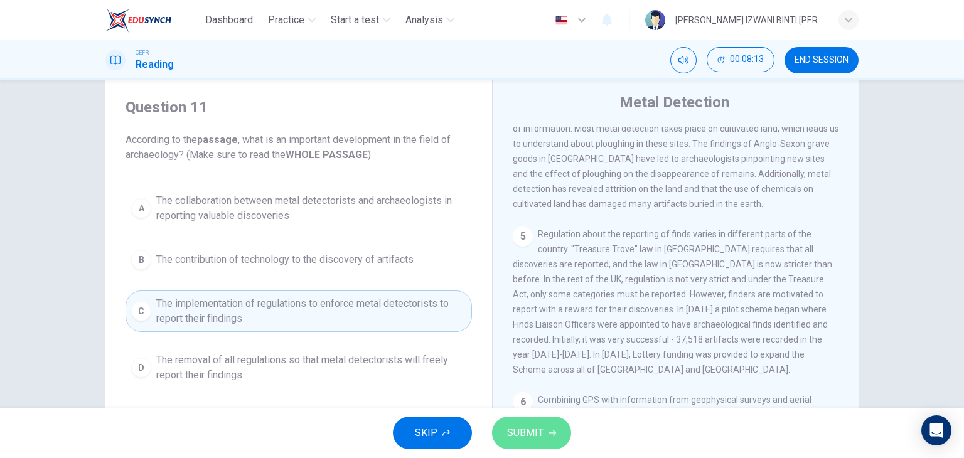
click at [544, 433] on button "SUBMIT" at bounding box center [531, 433] width 79 height 33
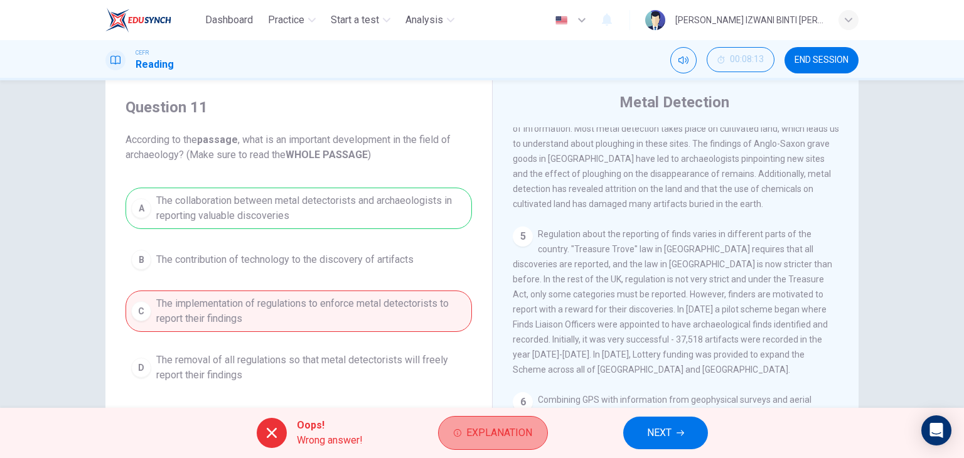
click at [497, 428] on span "Explanation" at bounding box center [500, 433] width 66 height 18
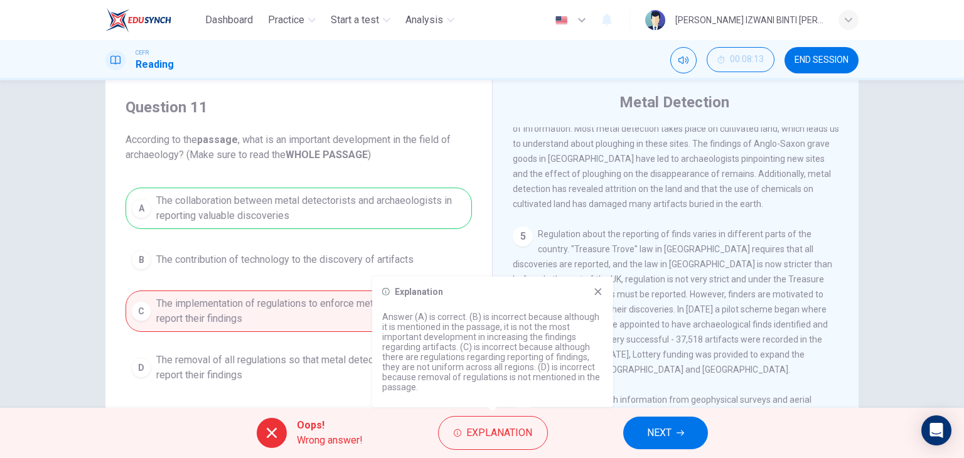
click at [595, 287] on icon at bounding box center [598, 292] width 10 height 10
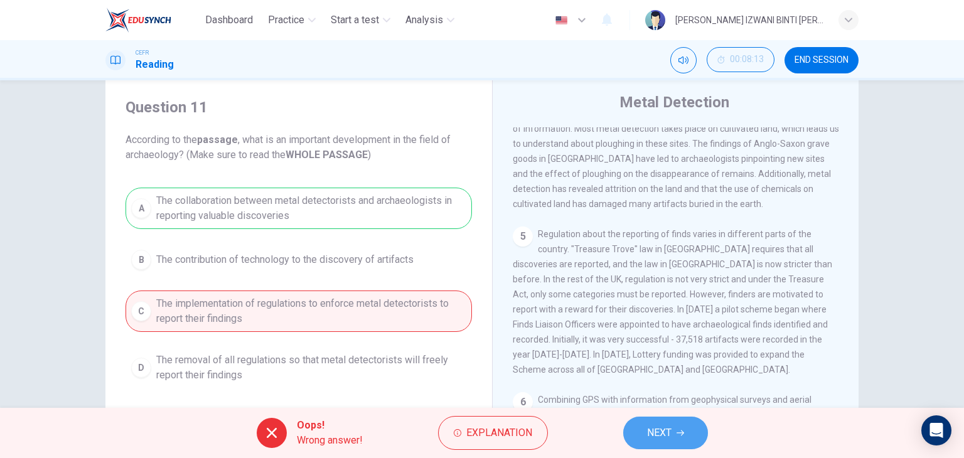
click at [645, 423] on button "NEXT" at bounding box center [665, 433] width 85 height 33
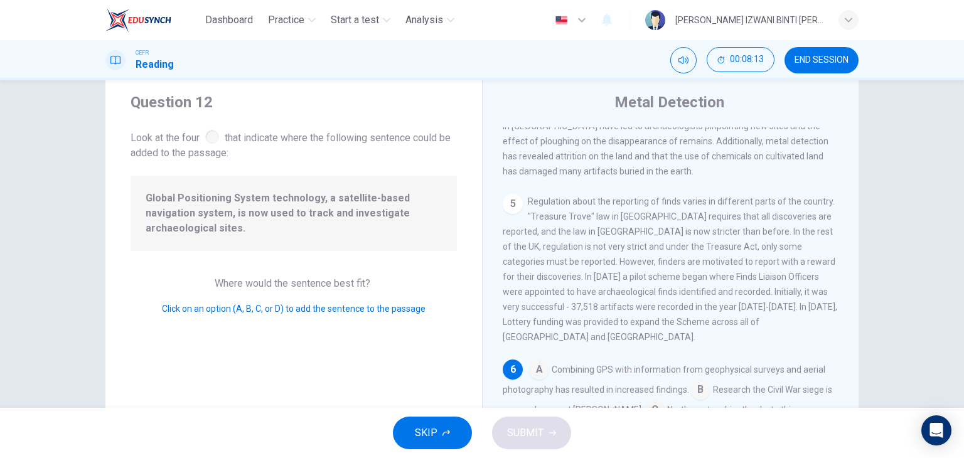
scroll to position [618, 0]
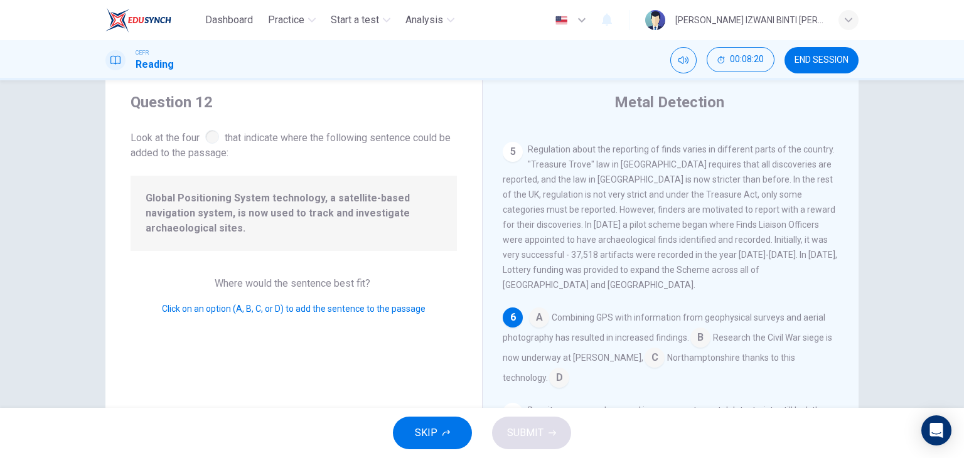
click at [532, 309] on input at bounding box center [539, 319] width 20 height 20
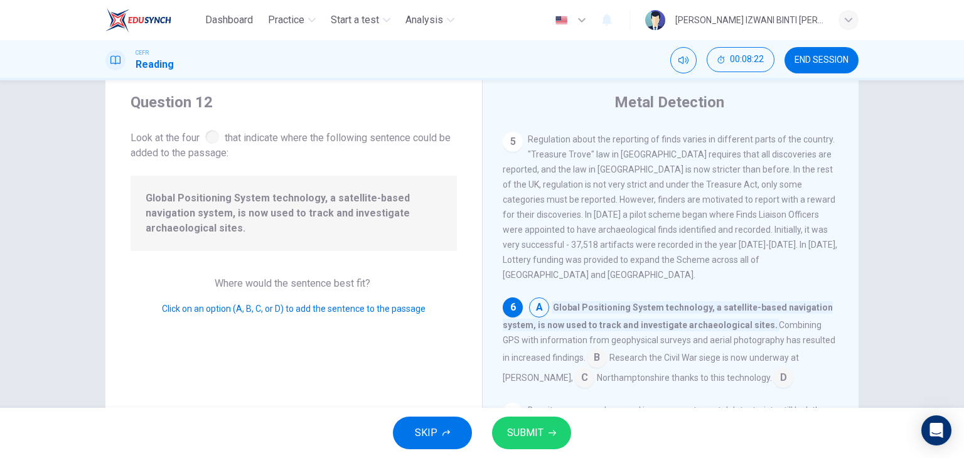
scroll to position [96, 0]
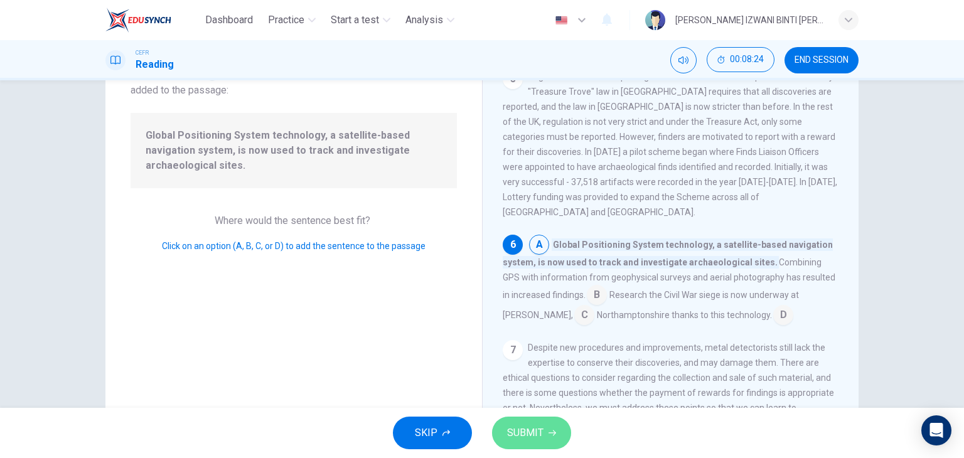
click at [553, 423] on button "SUBMIT" at bounding box center [531, 433] width 79 height 33
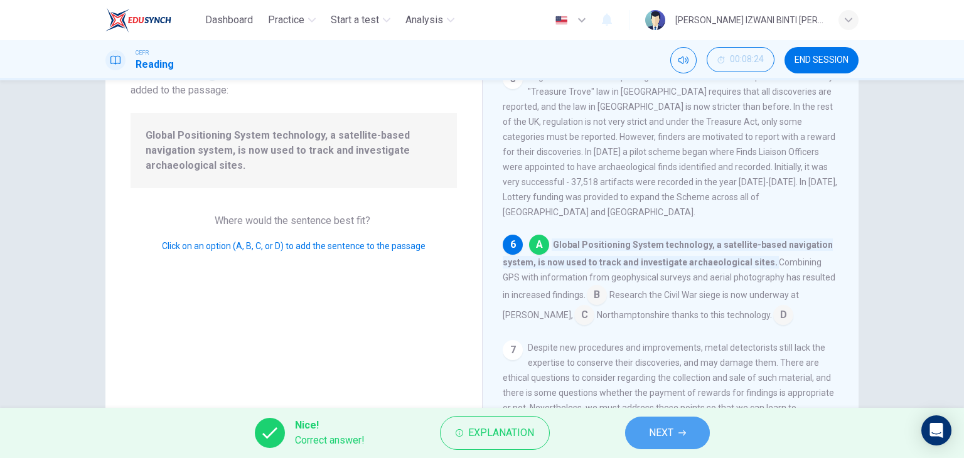
click at [644, 441] on button "NEXT" at bounding box center [667, 433] width 85 height 33
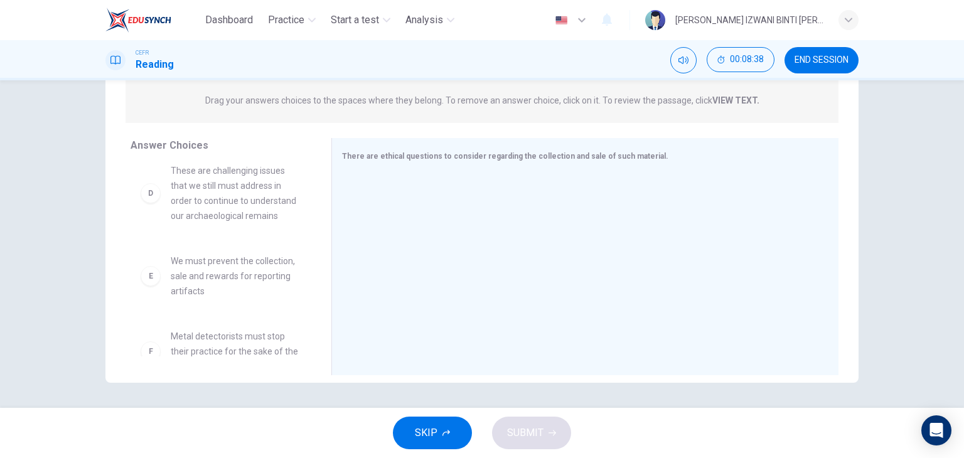
scroll to position [279, 0]
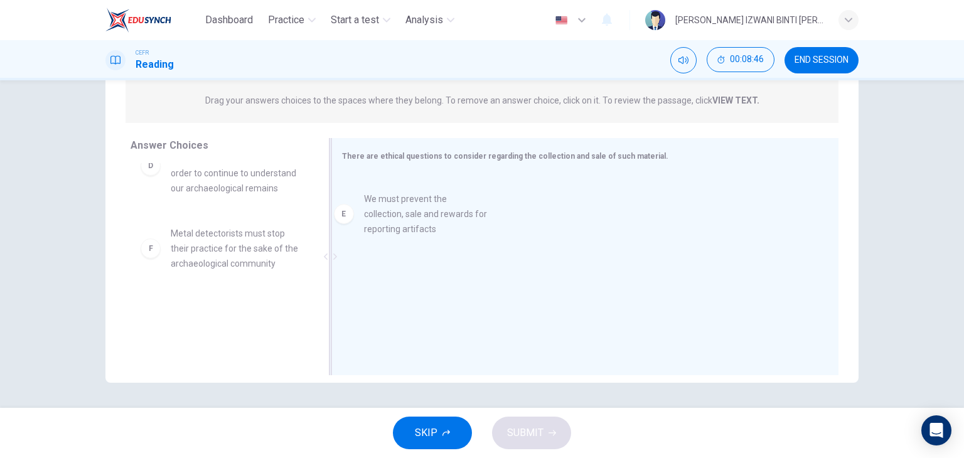
drag, startPoint x: 256, startPoint y: 255, endPoint x: 456, endPoint y: 222, distance: 203.0
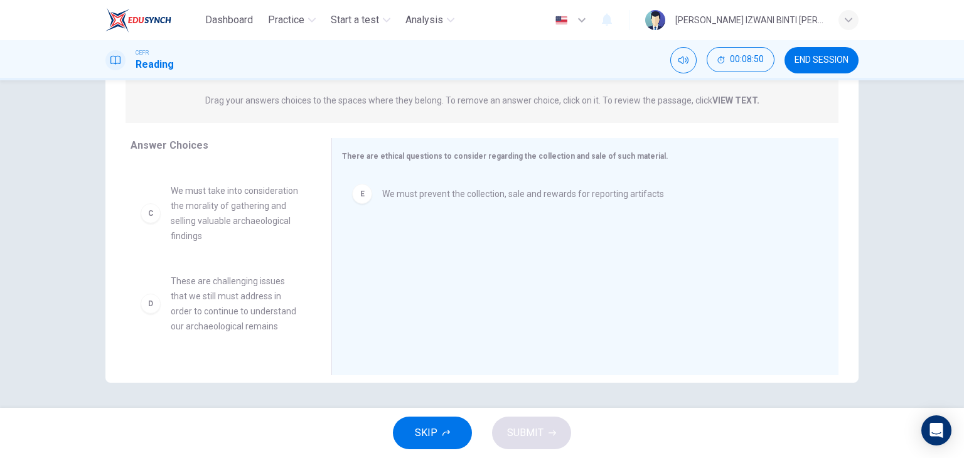
scroll to position [203, 0]
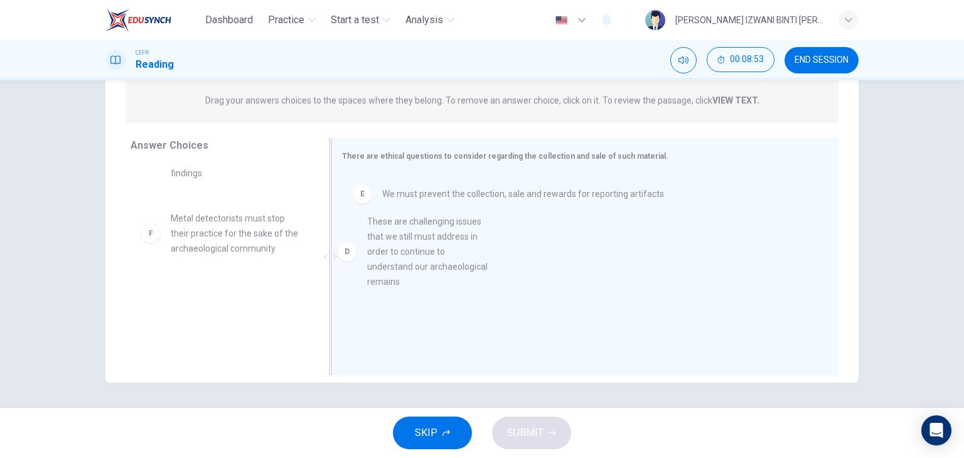
drag, startPoint x: 251, startPoint y: 261, endPoint x: 453, endPoint y: 264, distance: 202.2
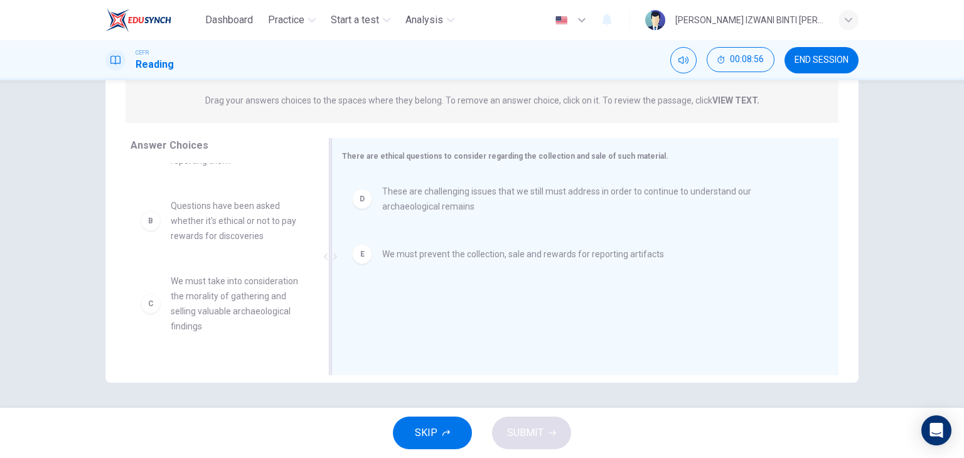
scroll to position [50, 0]
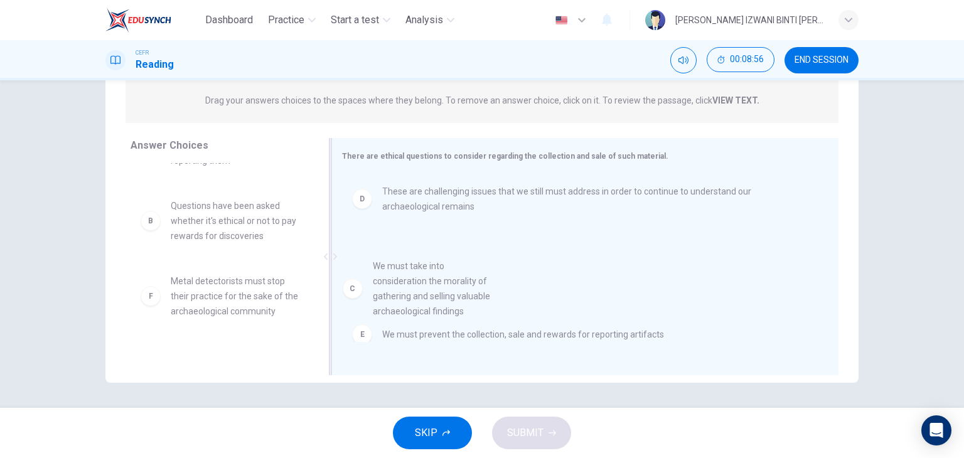
drag, startPoint x: 207, startPoint y: 312, endPoint x: 417, endPoint y: 299, distance: 210.1
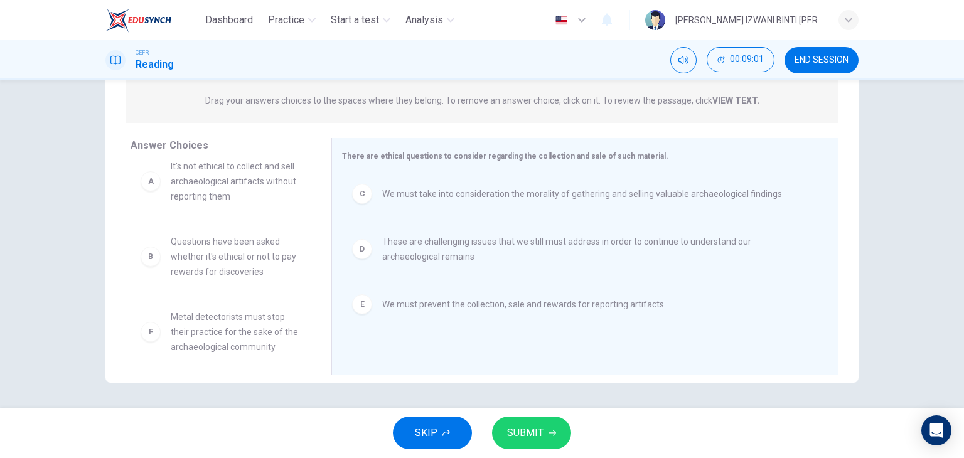
scroll to position [23, 0]
click at [515, 419] on button "SUBMIT" at bounding box center [531, 433] width 79 height 33
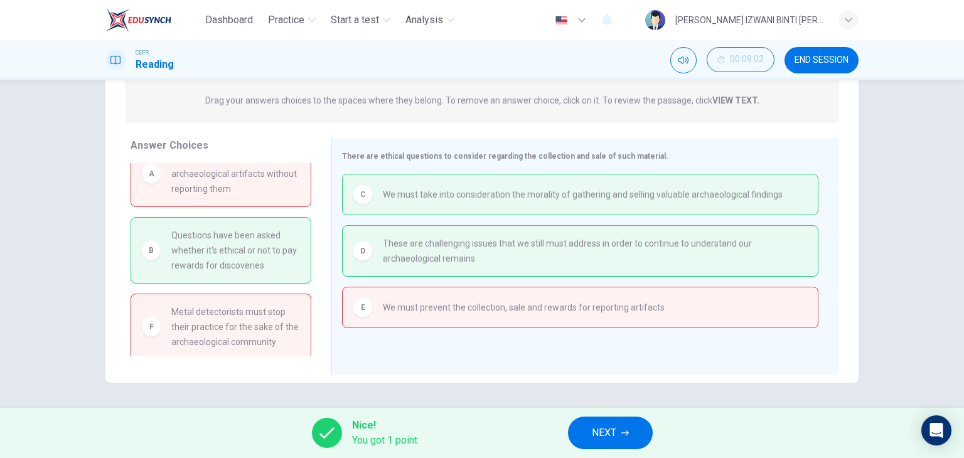
click at [605, 424] on span "NEXT" at bounding box center [604, 433] width 24 height 18
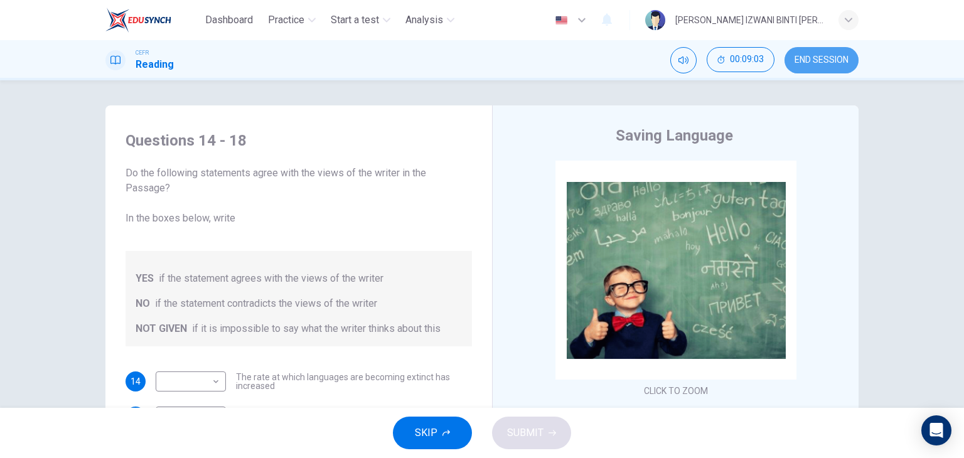
click at [808, 57] on span "END SESSION" at bounding box center [822, 60] width 54 height 10
